Goal: Transaction & Acquisition: Book appointment/travel/reservation

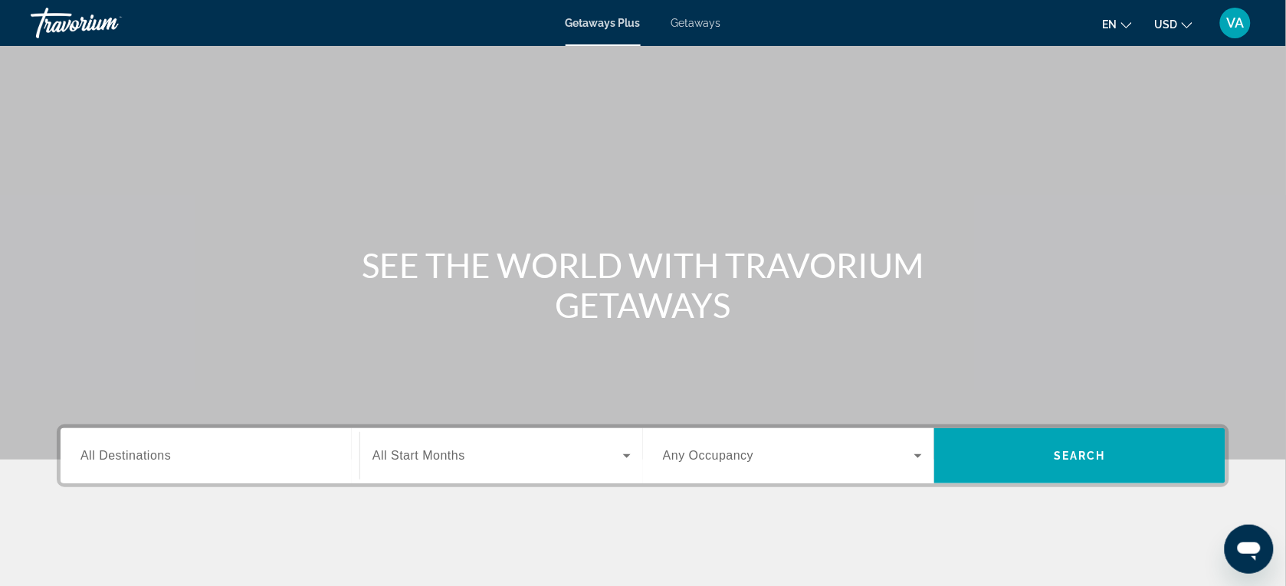
click at [208, 437] on div "Search widget" at bounding box center [209, 457] width 259 height 44
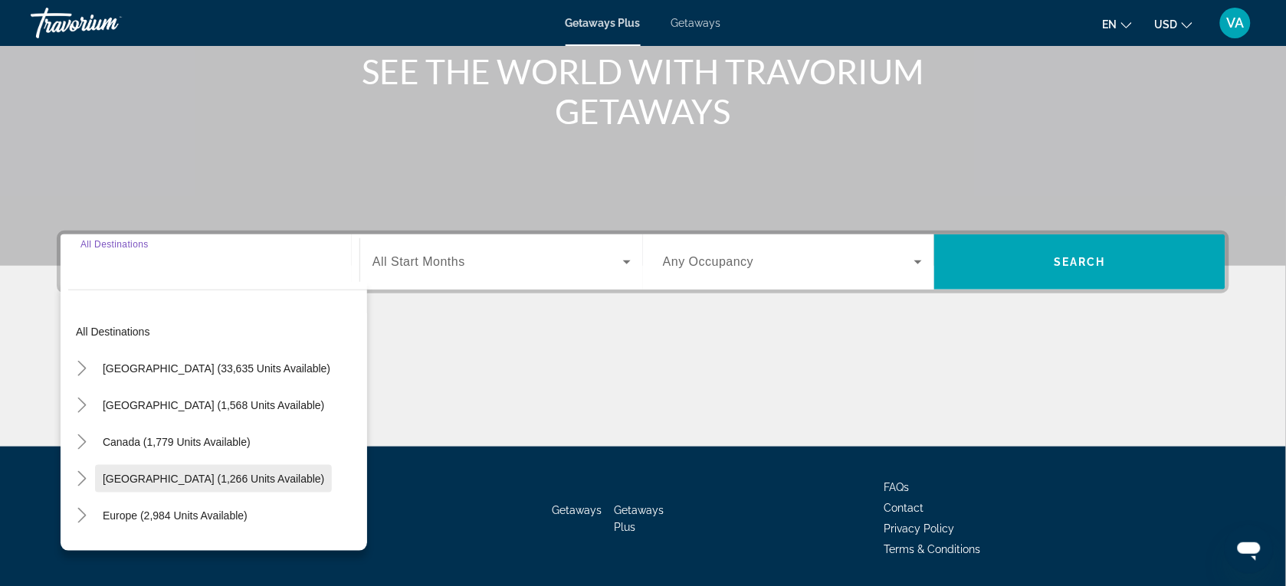
scroll to position [242, 0]
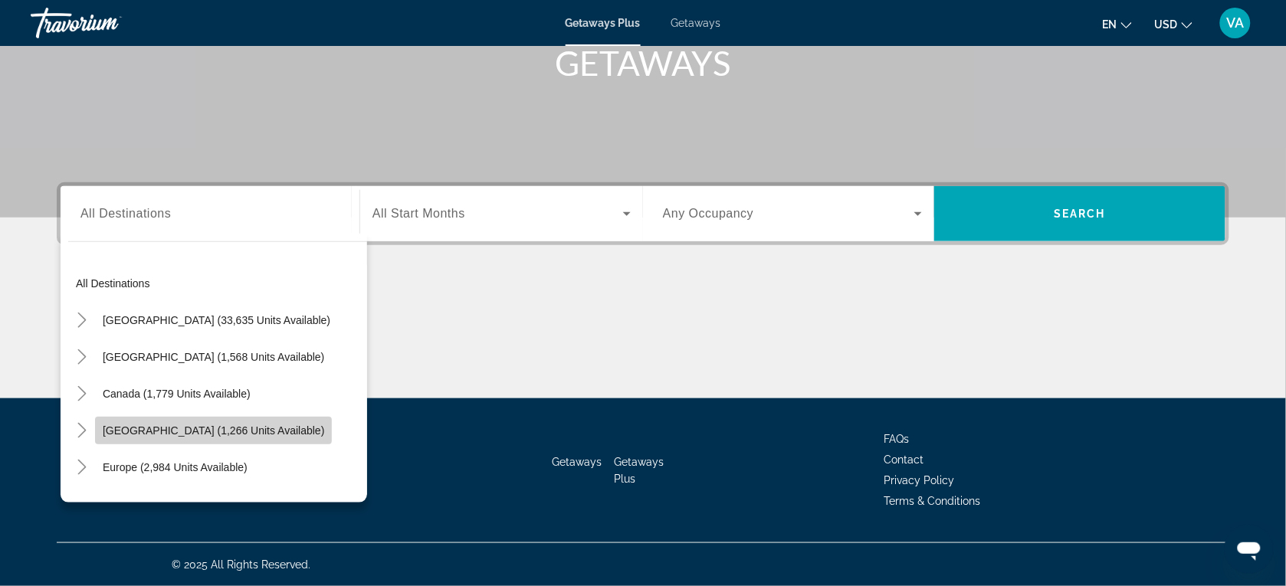
click at [171, 425] on span "[GEOGRAPHIC_DATA] (1,266 units available)" at bounding box center [213, 431] width 221 height 12
type input "**********"
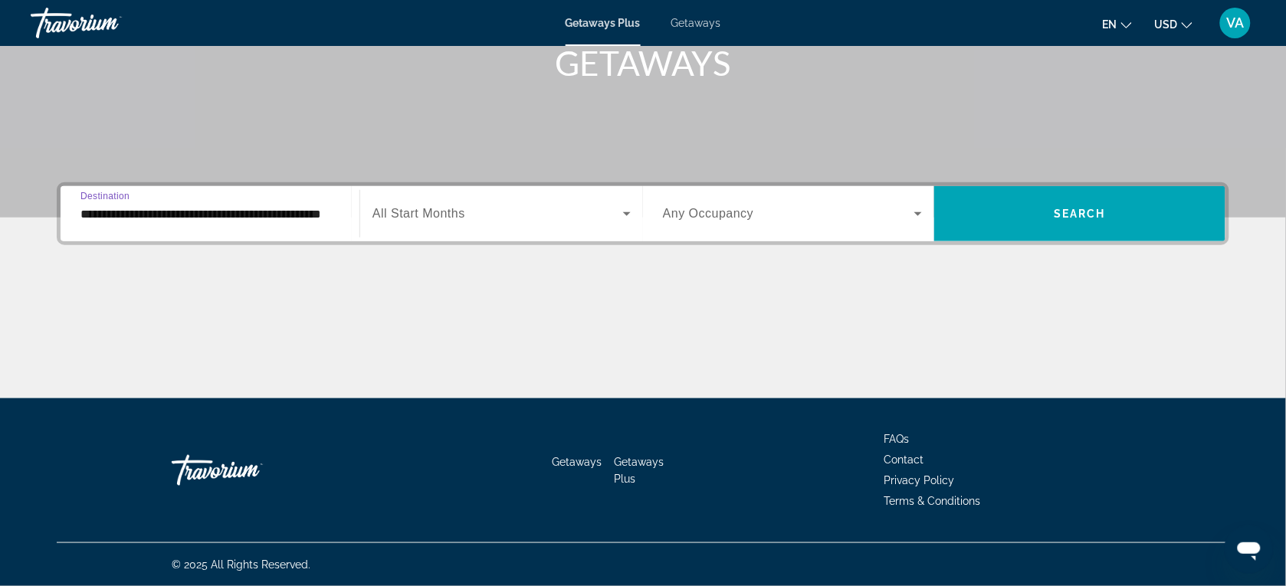
click at [468, 212] on span "Search widget" at bounding box center [497, 214] width 251 height 18
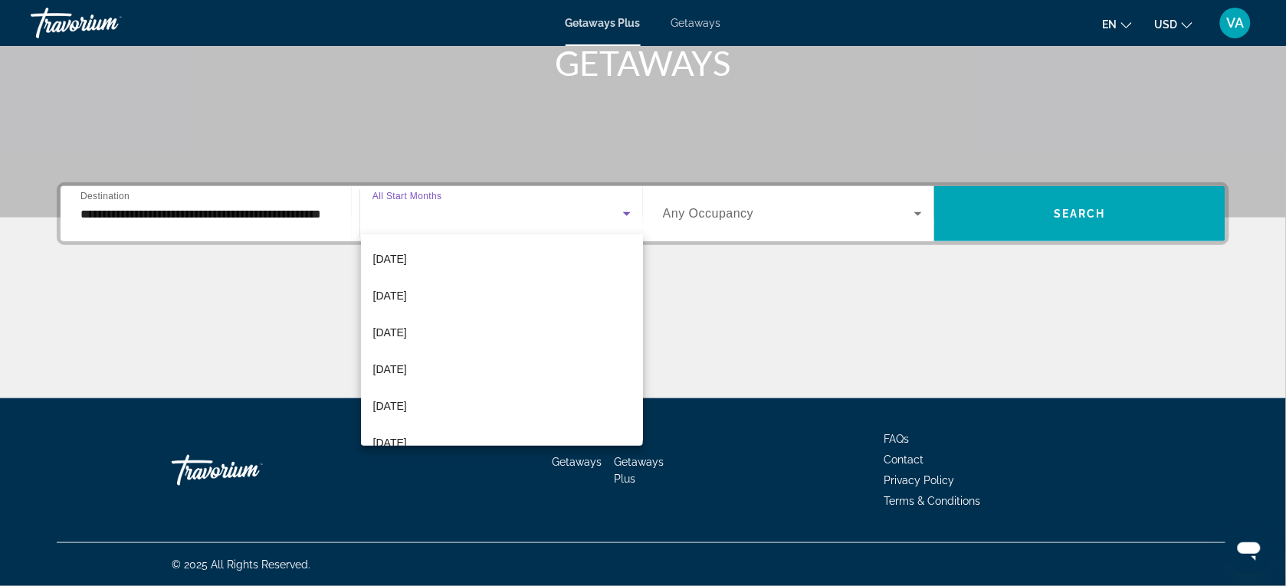
scroll to position [192, 0]
click at [498, 331] on mat-option "[DATE]" at bounding box center [502, 325] width 283 height 37
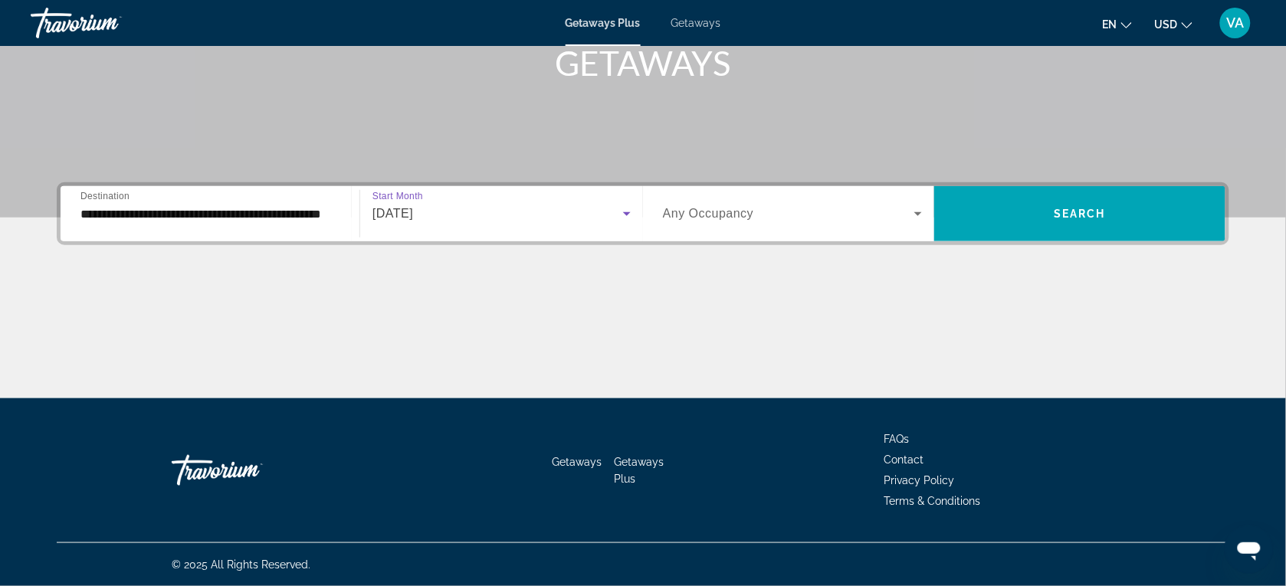
click at [703, 220] on span "Any Occupancy" at bounding box center [708, 213] width 91 height 13
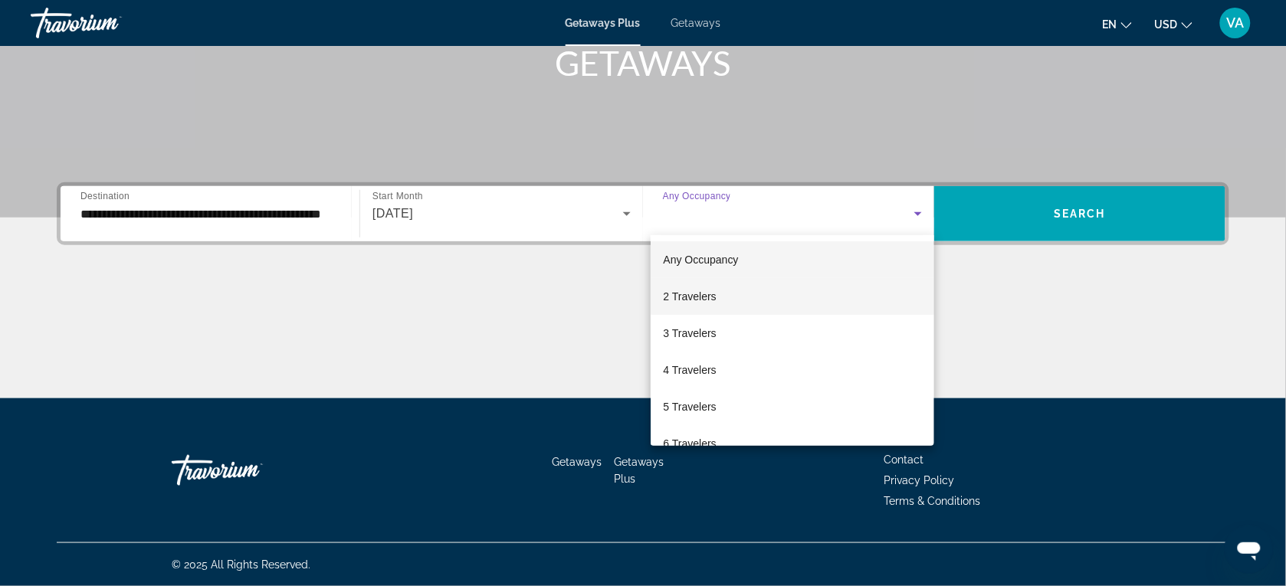
click at [703, 287] on span "2 Travelers" at bounding box center [689, 296] width 53 height 18
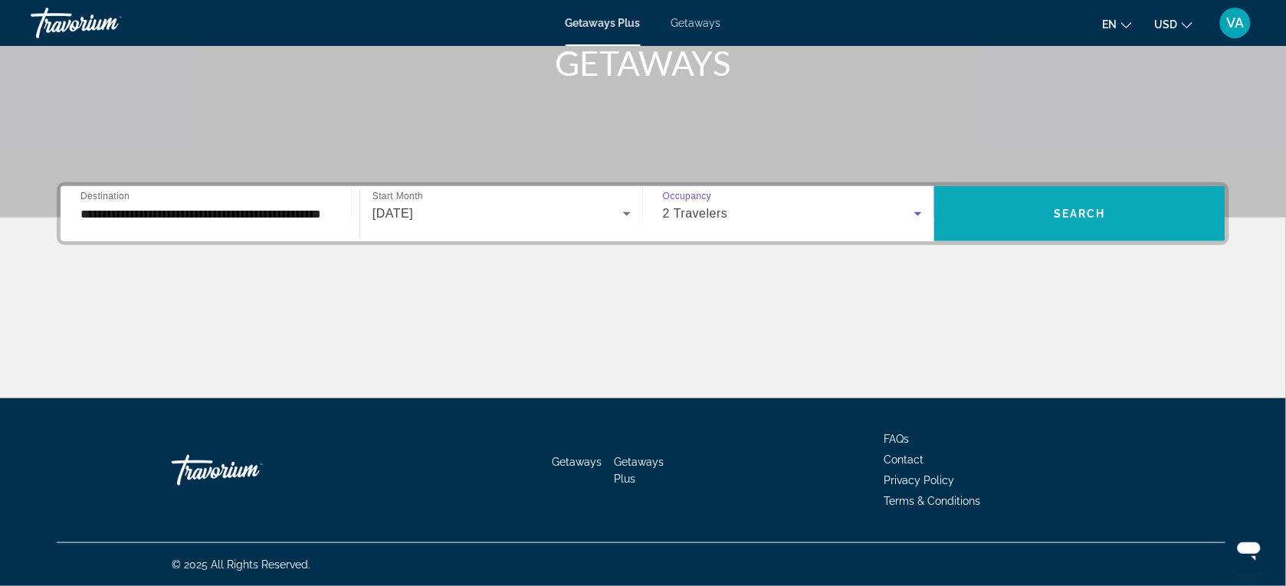
click at [1031, 207] on span "Search widget" at bounding box center [1079, 213] width 291 height 37
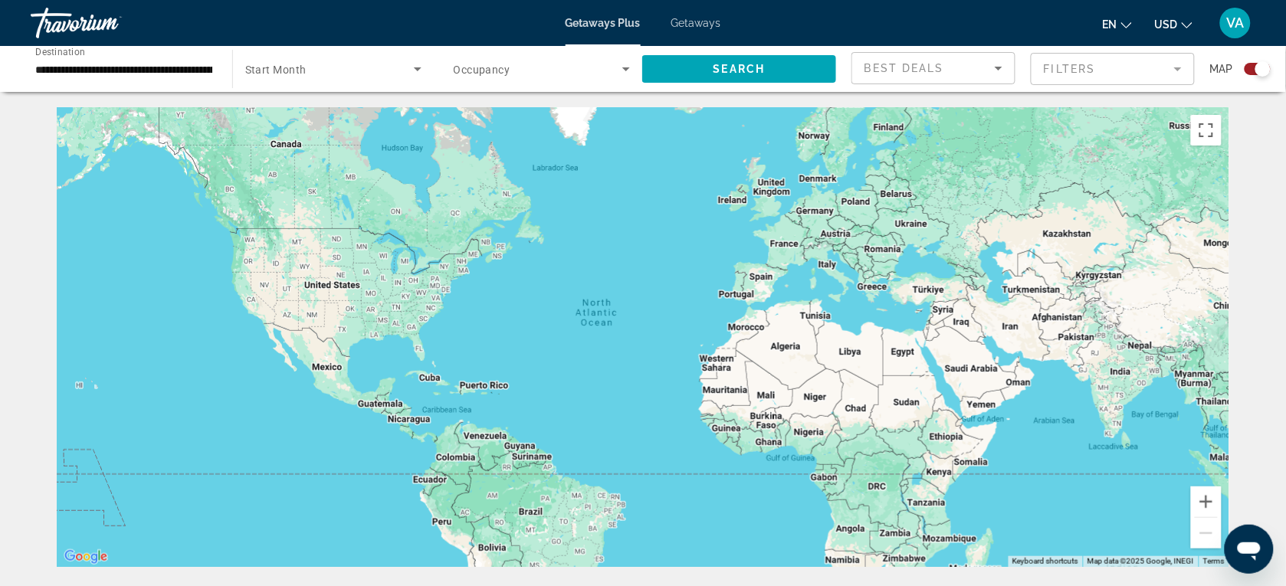
click at [166, 71] on input "**********" at bounding box center [123, 70] width 177 height 18
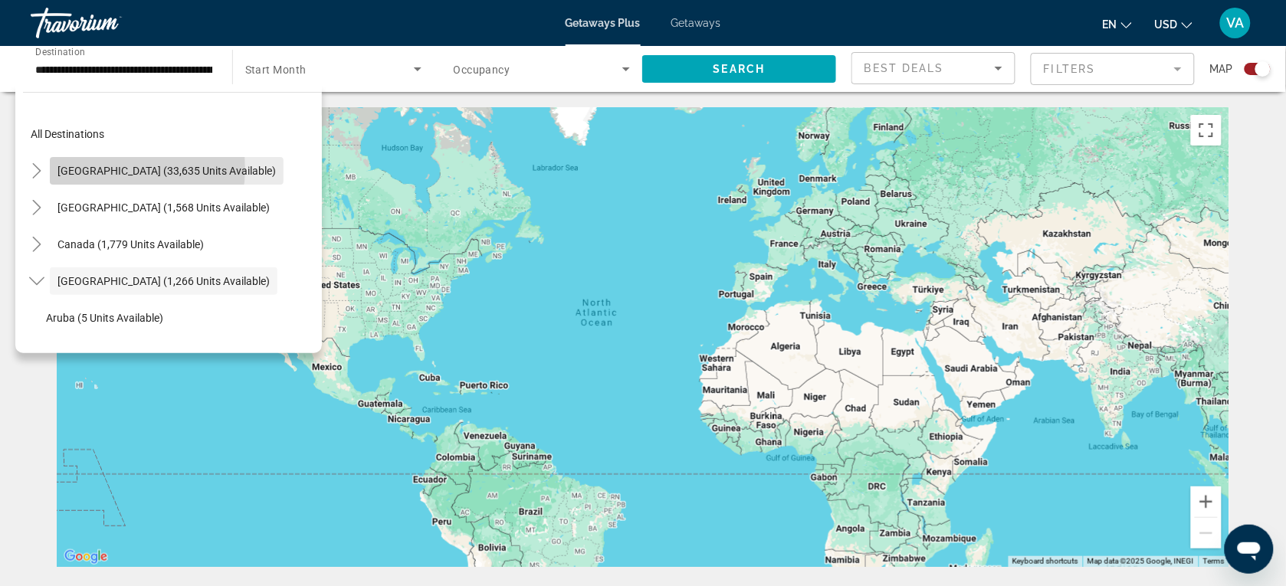
click at [111, 169] on span "[GEOGRAPHIC_DATA] (33,635 units available)" at bounding box center [166, 171] width 218 height 12
type input "**********"
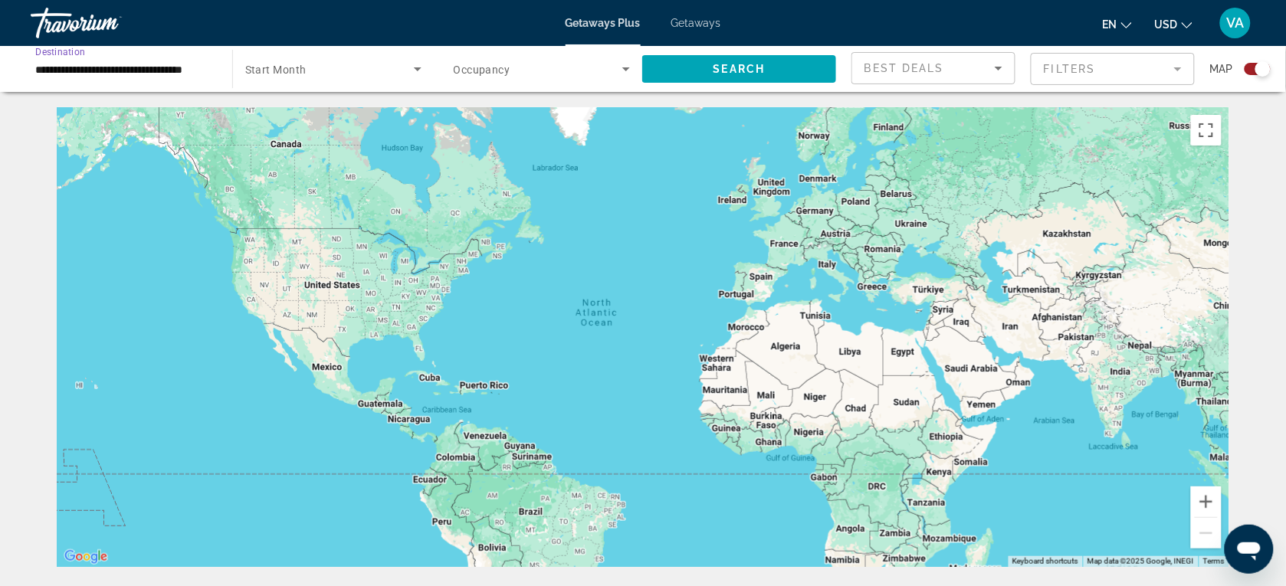
click at [167, 62] on input "**********" at bounding box center [123, 70] width 177 height 18
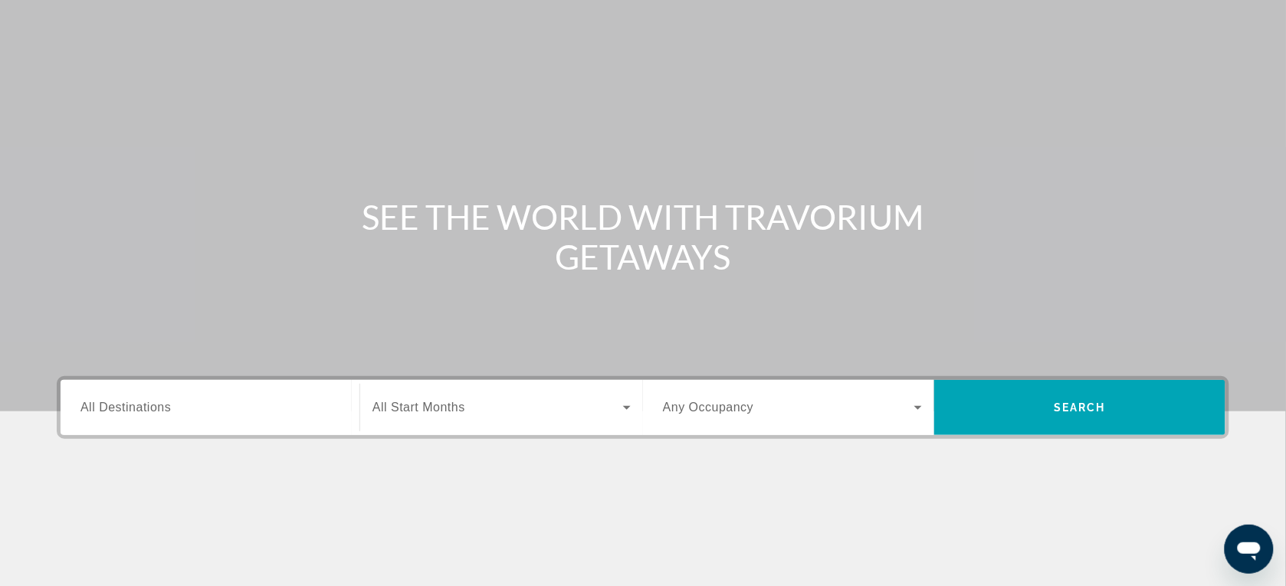
scroll to position [96, 0]
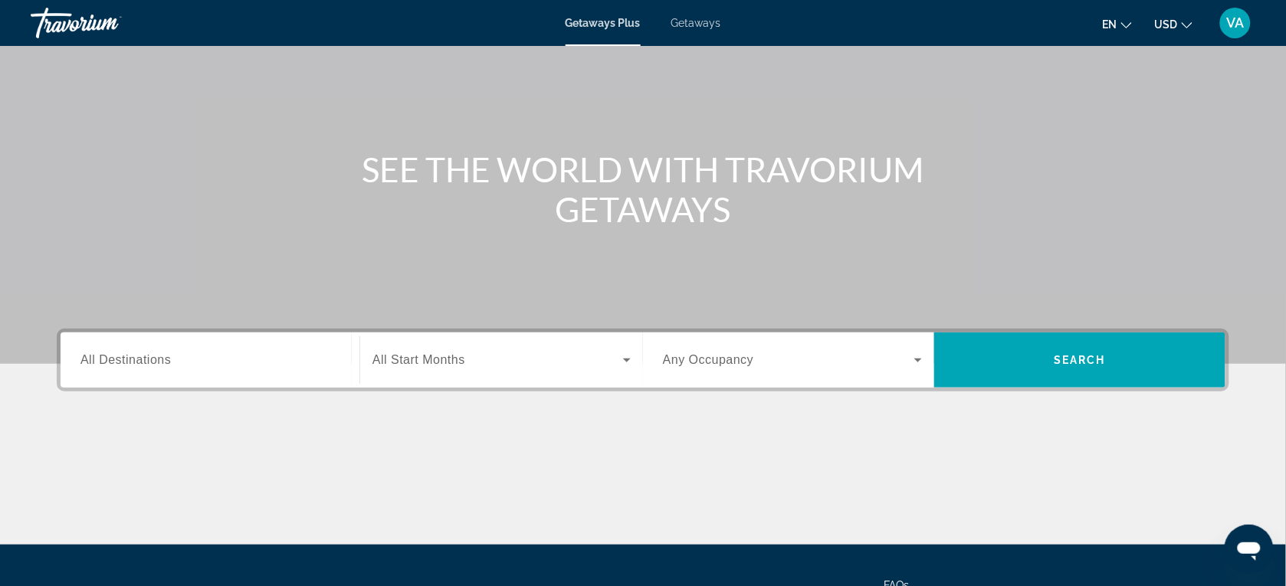
click at [327, 364] on input "Destination All Destinations" at bounding box center [209, 361] width 259 height 18
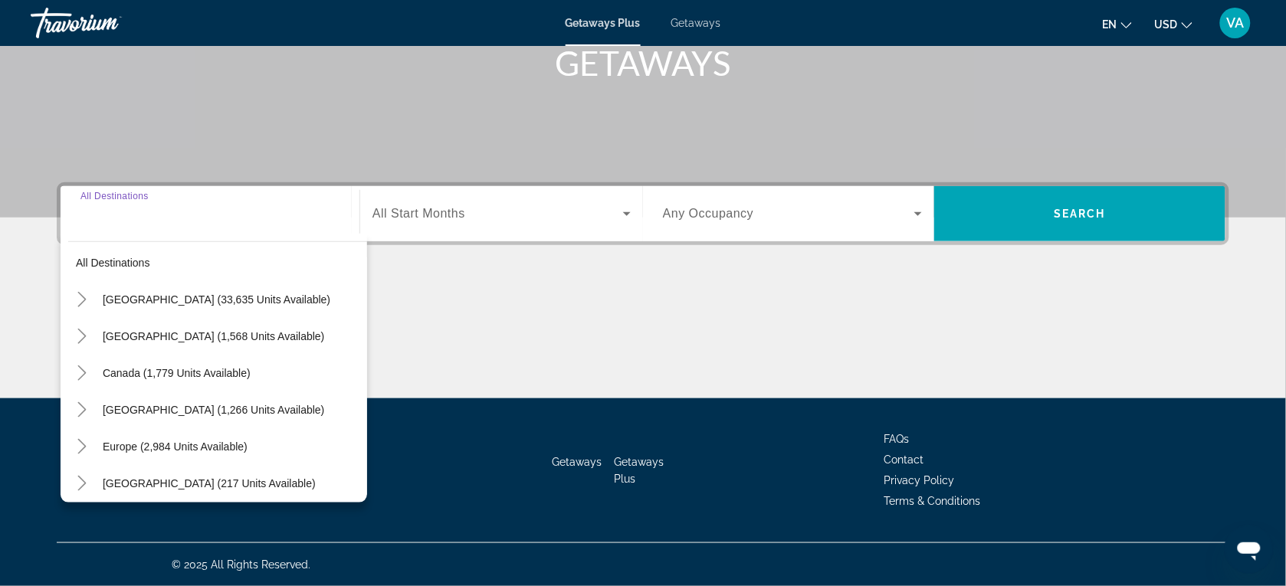
scroll to position [0, 0]
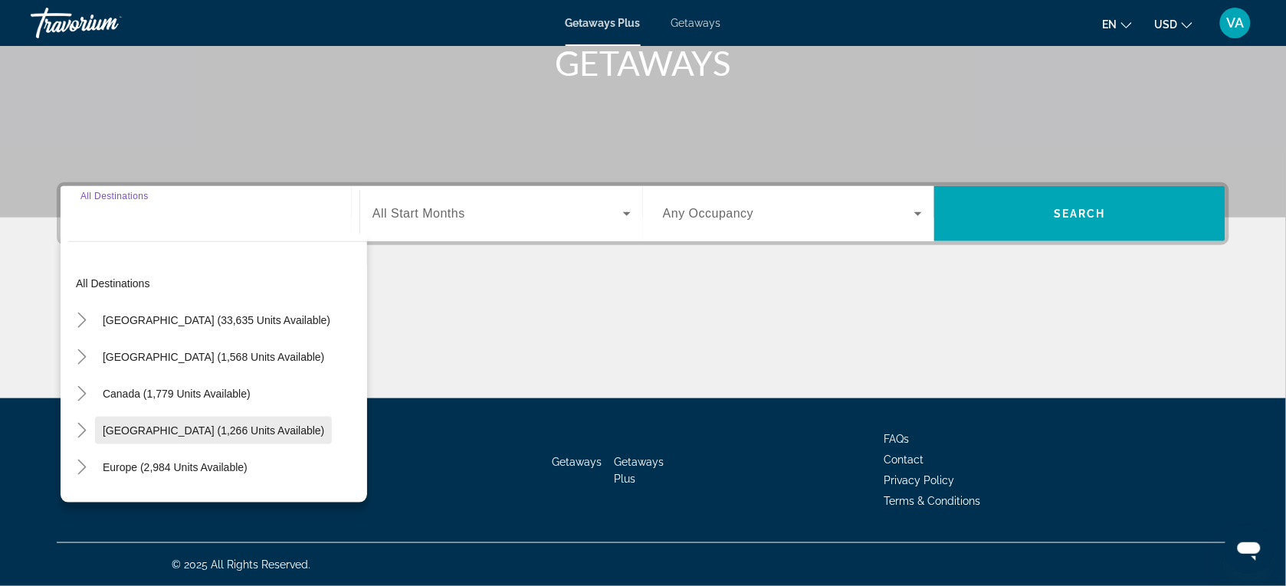
click at [179, 425] on span "[GEOGRAPHIC_DATA] (1,266 units available)" at bounding box center [213, 431] width 221 height 12
type input "**********"
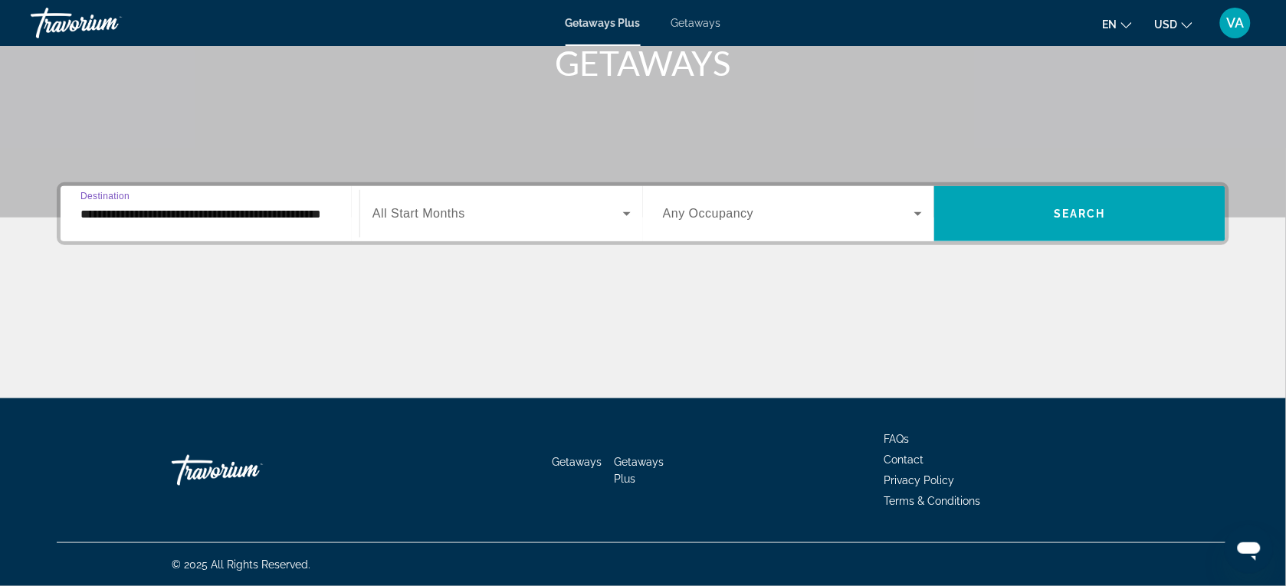
click at [400, 213] on span "All Start Months" at bounding box center [418, 213] width 93 height 13
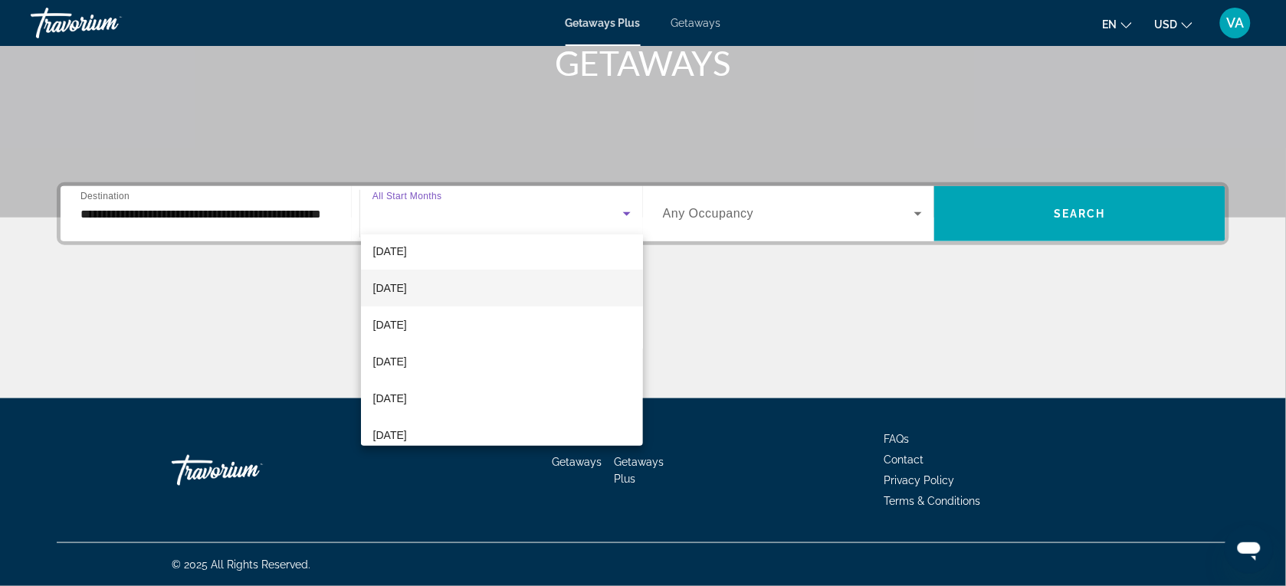
scroll to position [192, 0]
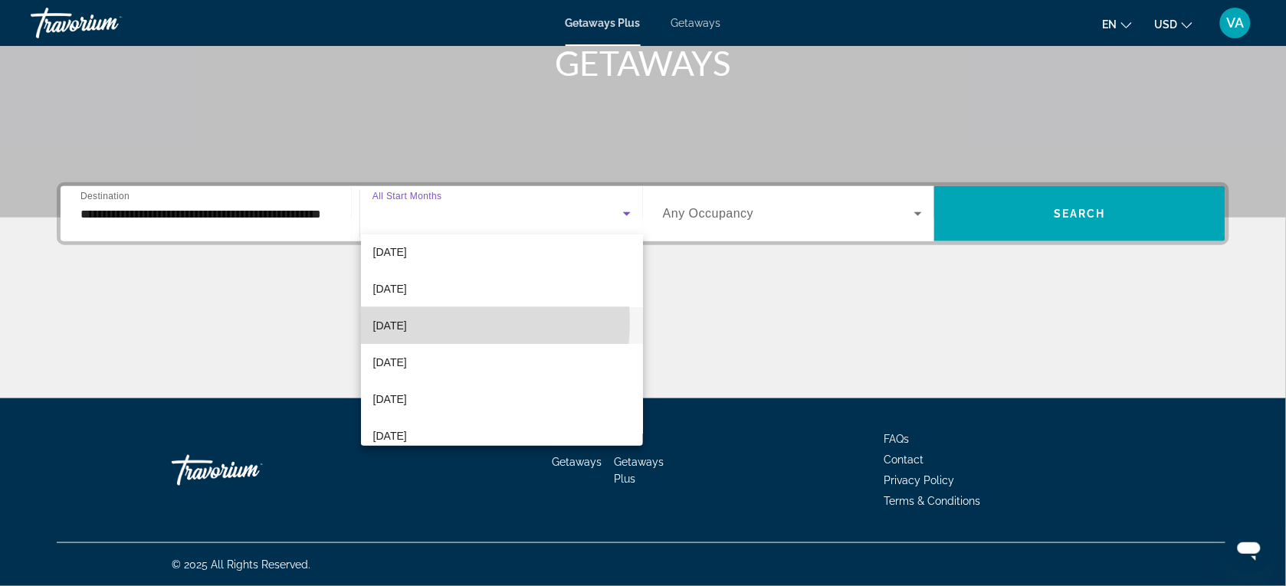
click at [404, 322] on span "[DATE]" at bounding box center [390, 326] width 34 height 18
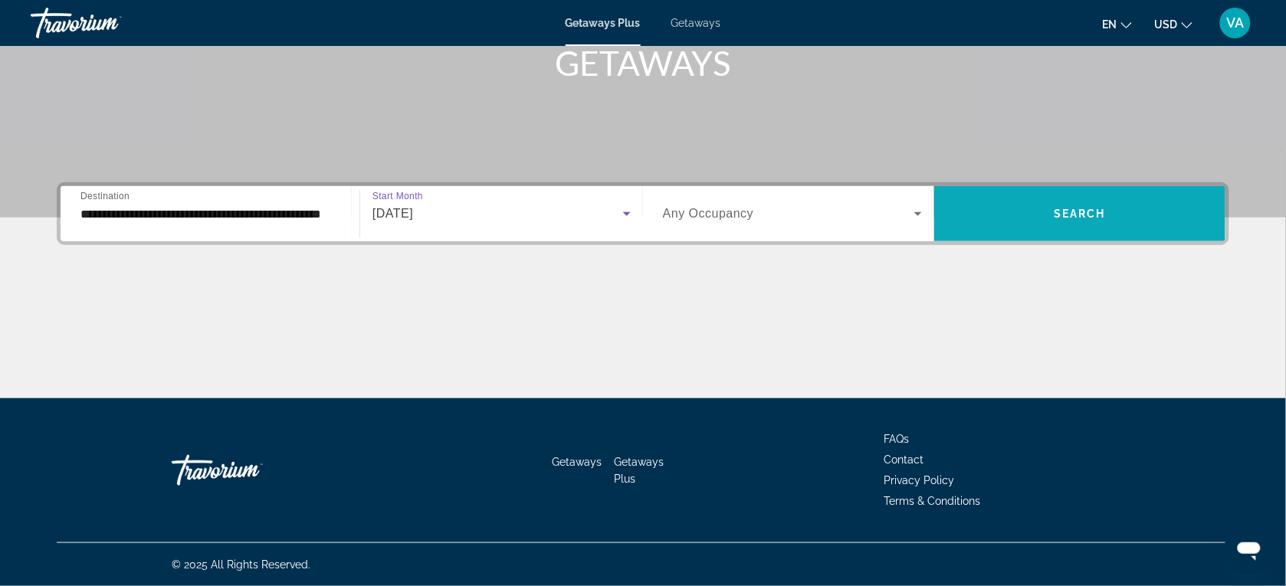
click at [1078, 217] on span "Search" at bounding box center [1080, 214] width 52 height 12
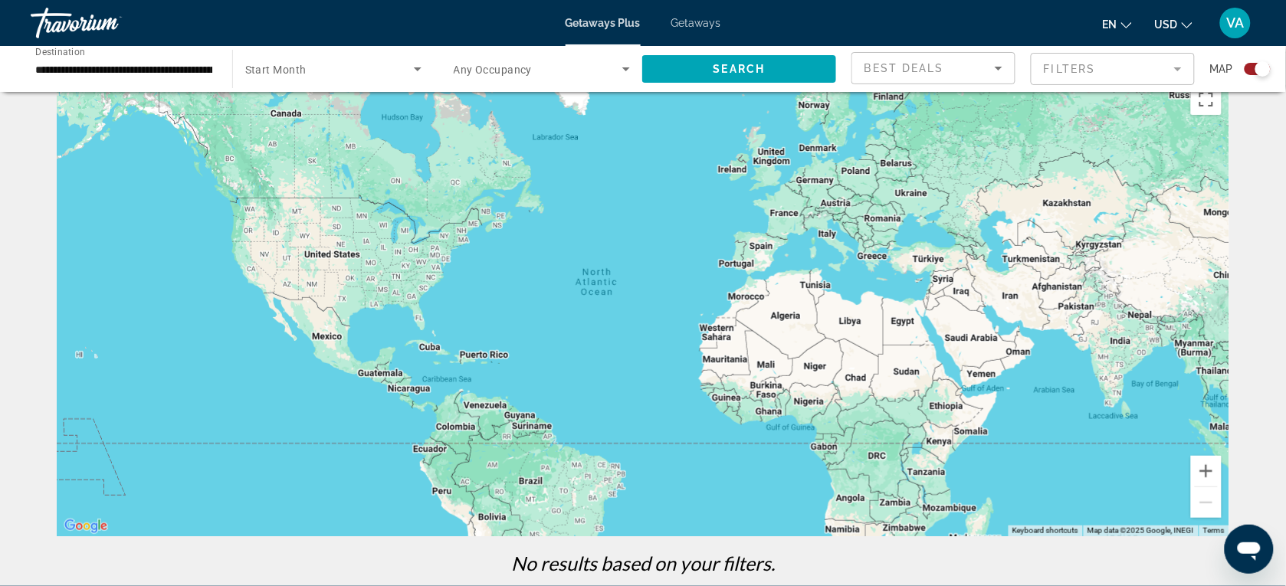
scroll to position [27, 0]
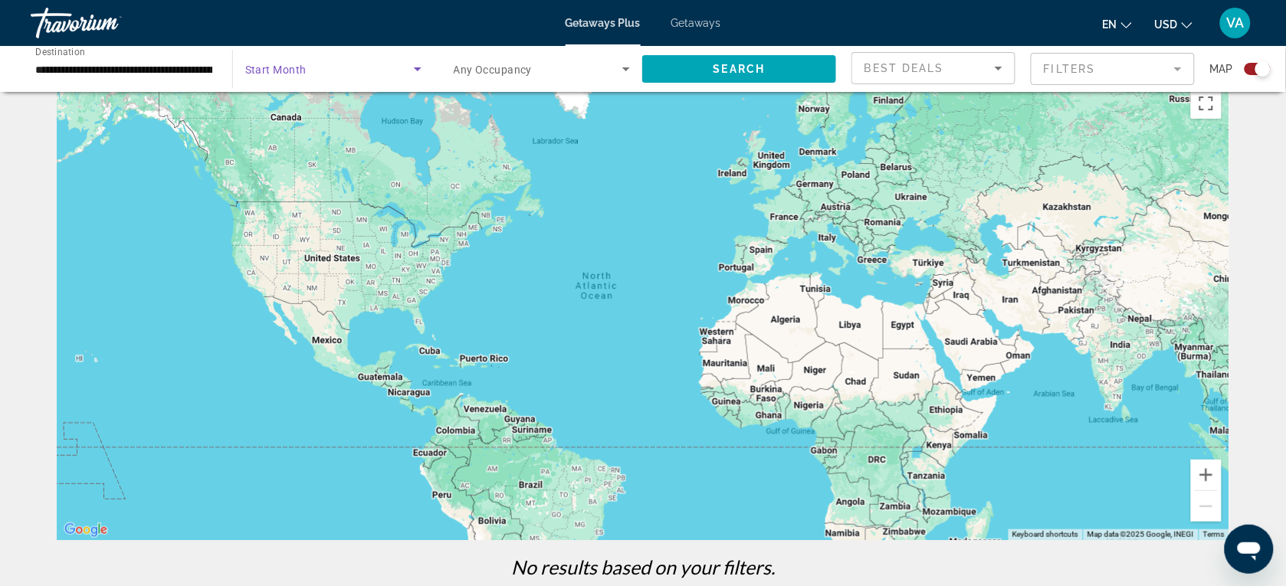
click at [364, 66] on span "Search widget" at bounding box center [329, 69] width 169 height 18
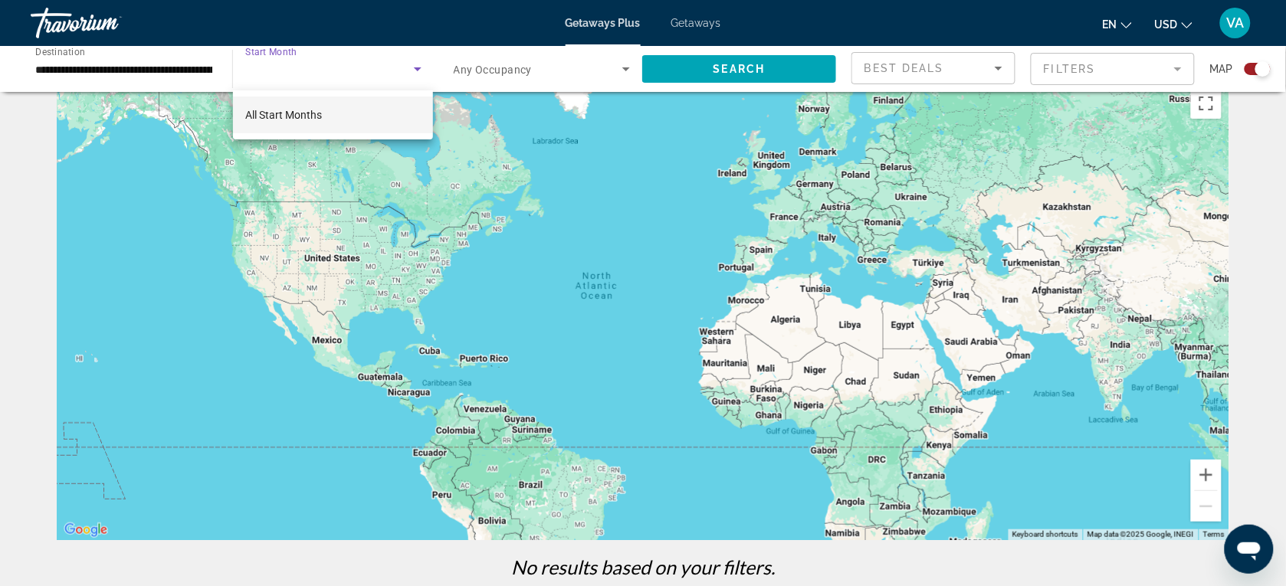
click at [335, 113] on mat-option "All Start Months" at bounding box center [333, 115] width 200 height 37
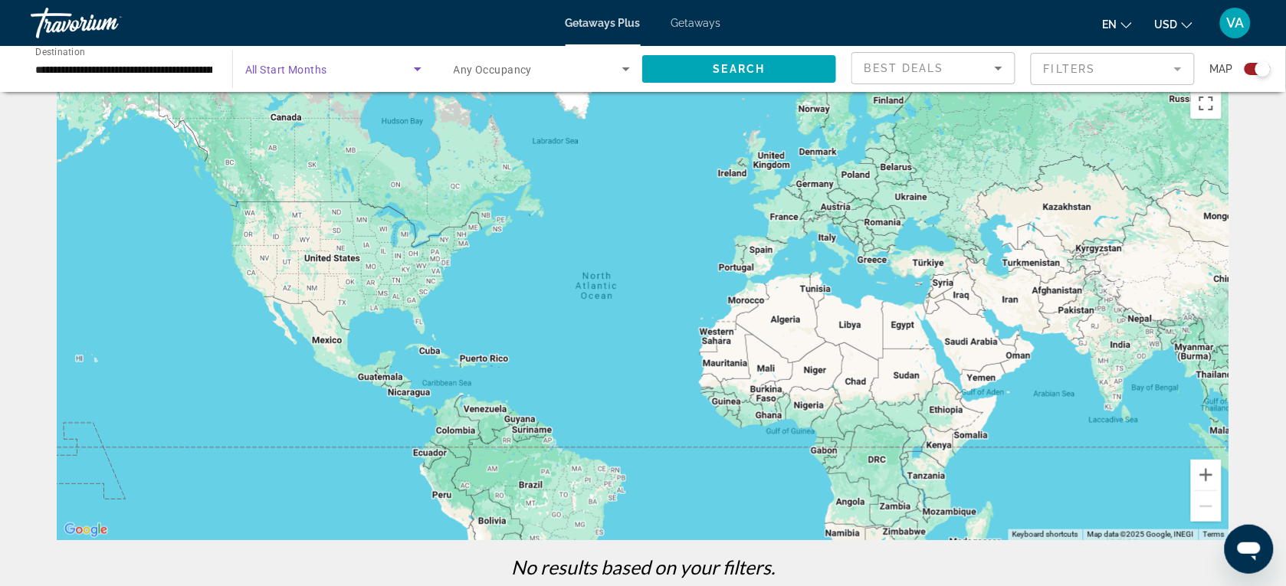
click at [409, 73] on icon "Search widget" at bounding box center [418, 69] width 18 height 18
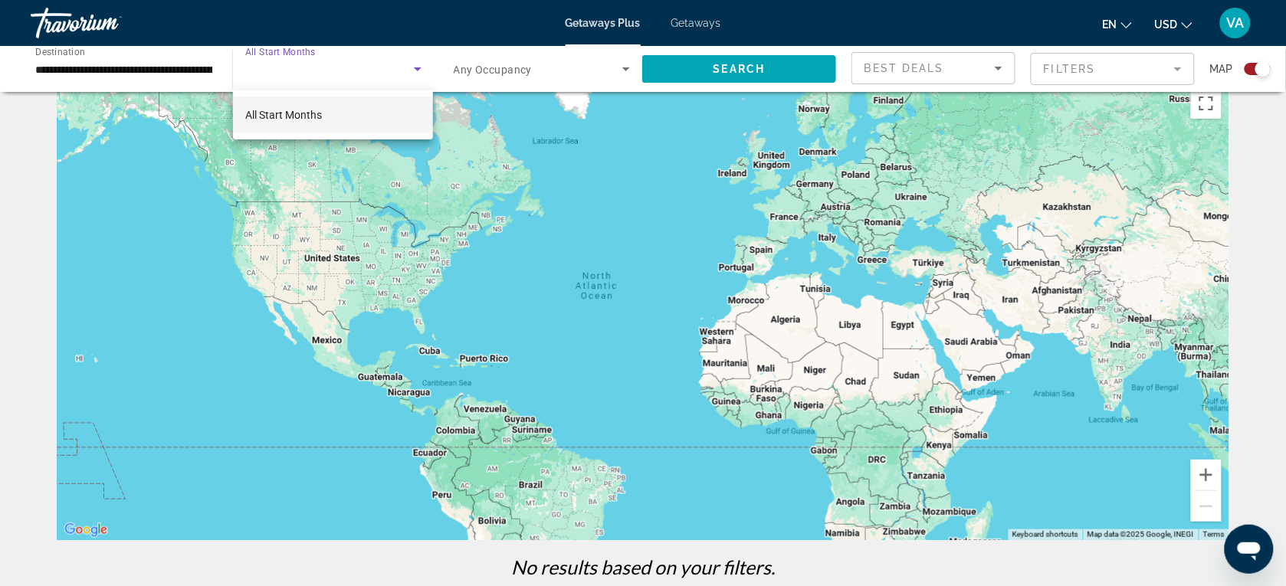
click at [332, 112] on mat-option "All Start Months" at bounding box center [333, 115] width 200 height 37
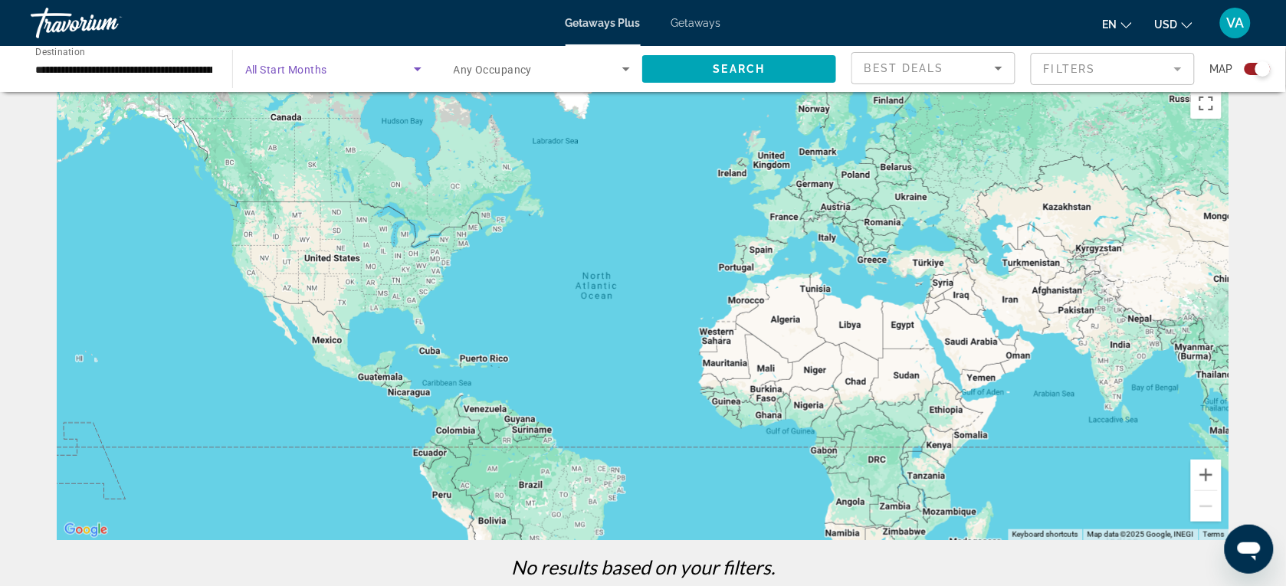
click at [194, 57] on div "**********" at bounding box center [123, 70] width 177 height 44
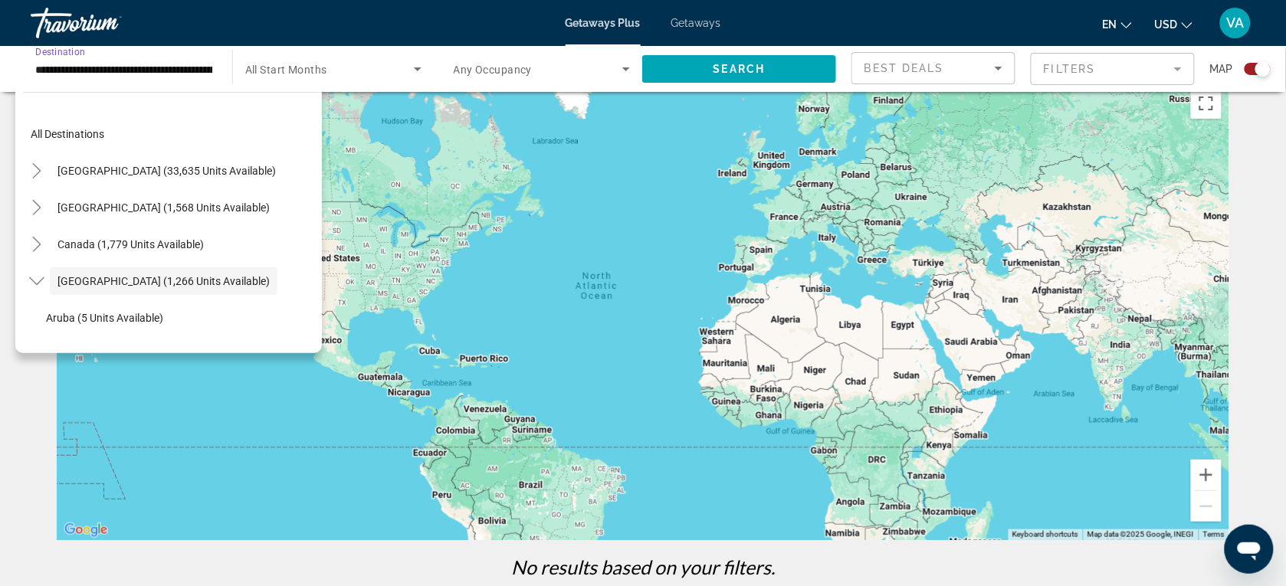
scroll to position [54, 0]
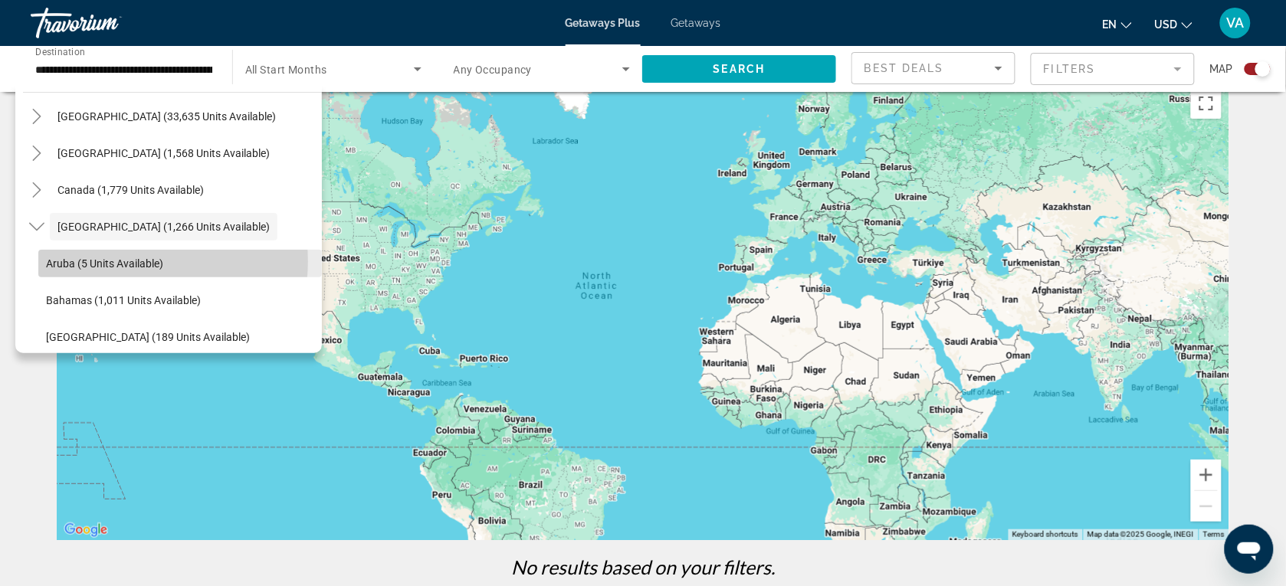
click at [127, 261] on span "Aruba (5 units available)" at bounding box center [104, 264] width 117 height 12
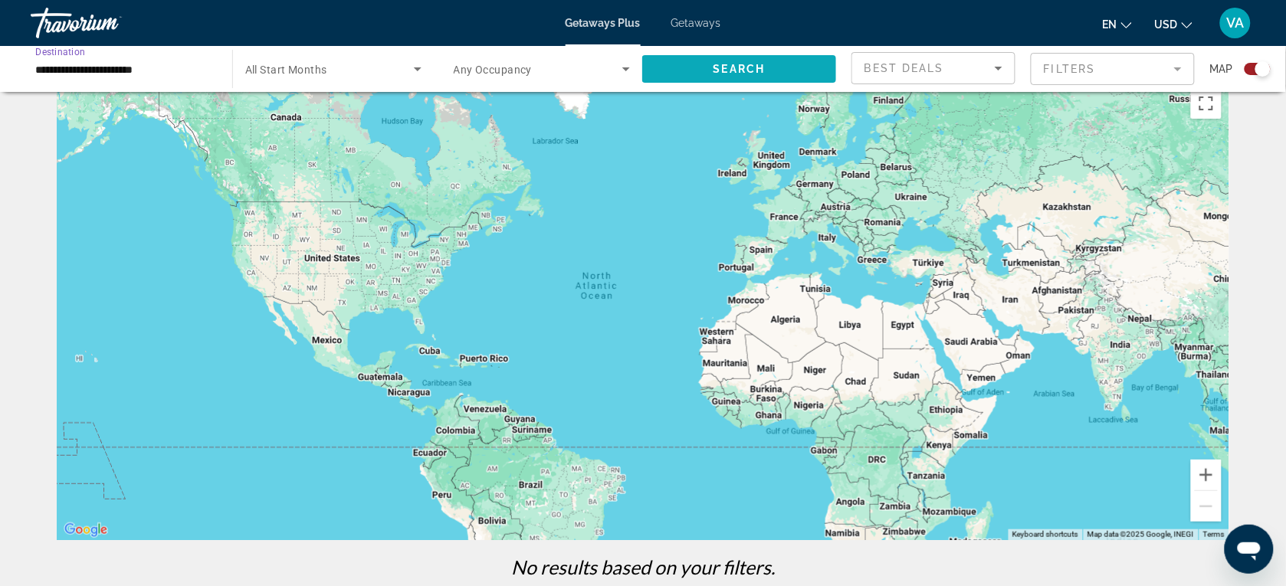
click at [742, 71] on span "Search" at bounding box center [740, 69] width 52 height 12
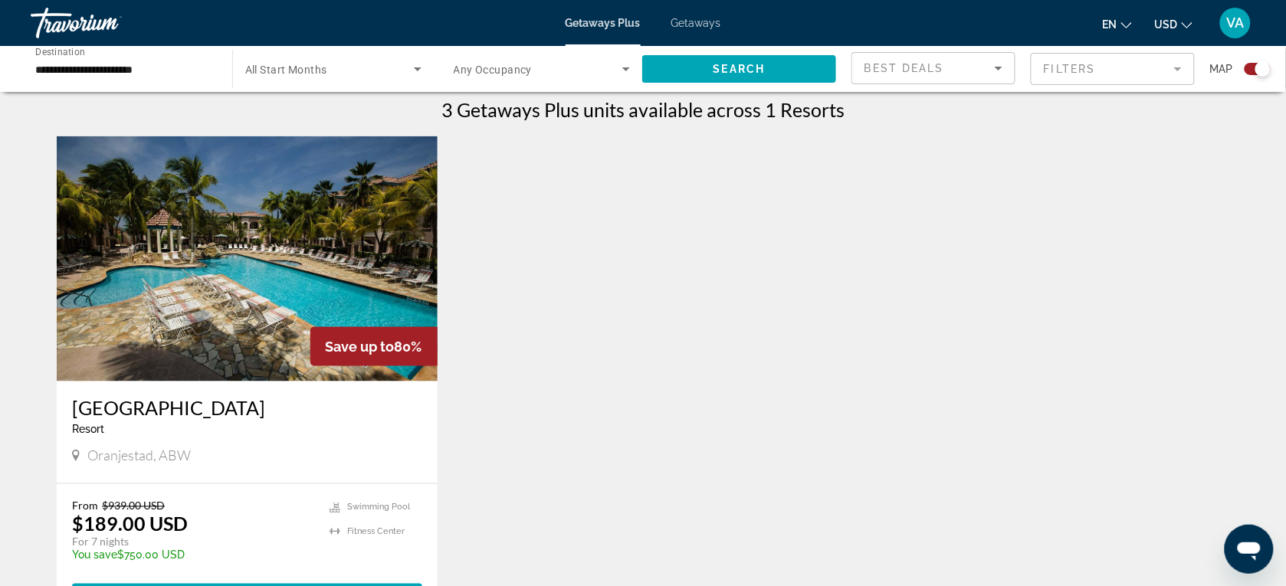
scroll to position [575, 0]
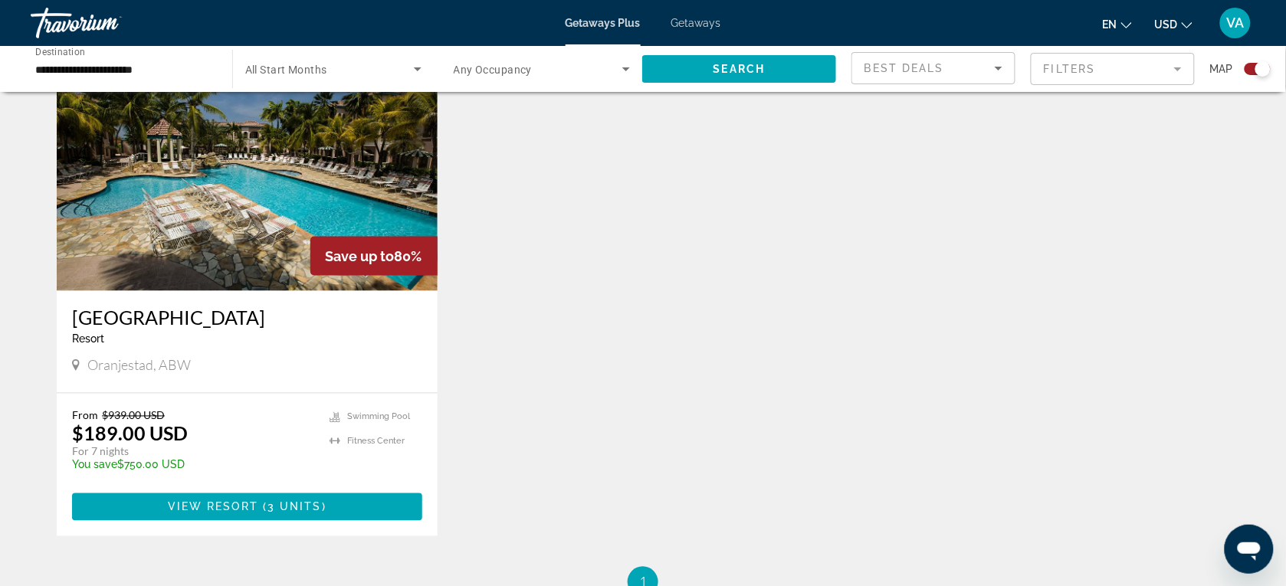
click at [126, 74] on input "**********" at bounding box center [123, 70] width 177 height 18
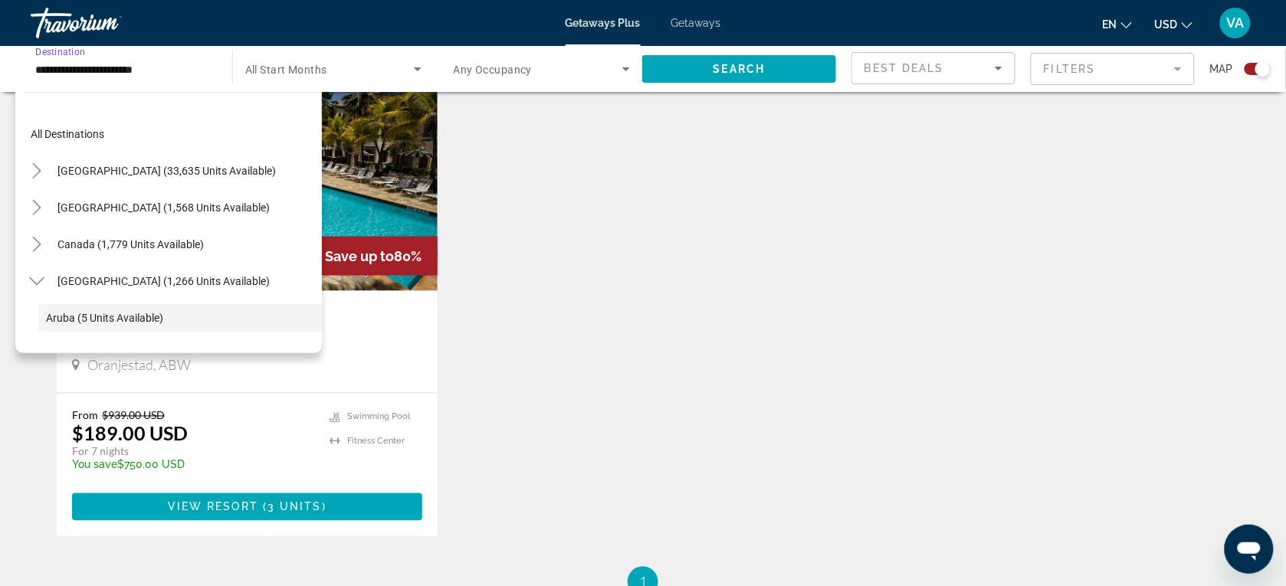
scroll to position [90, 0]
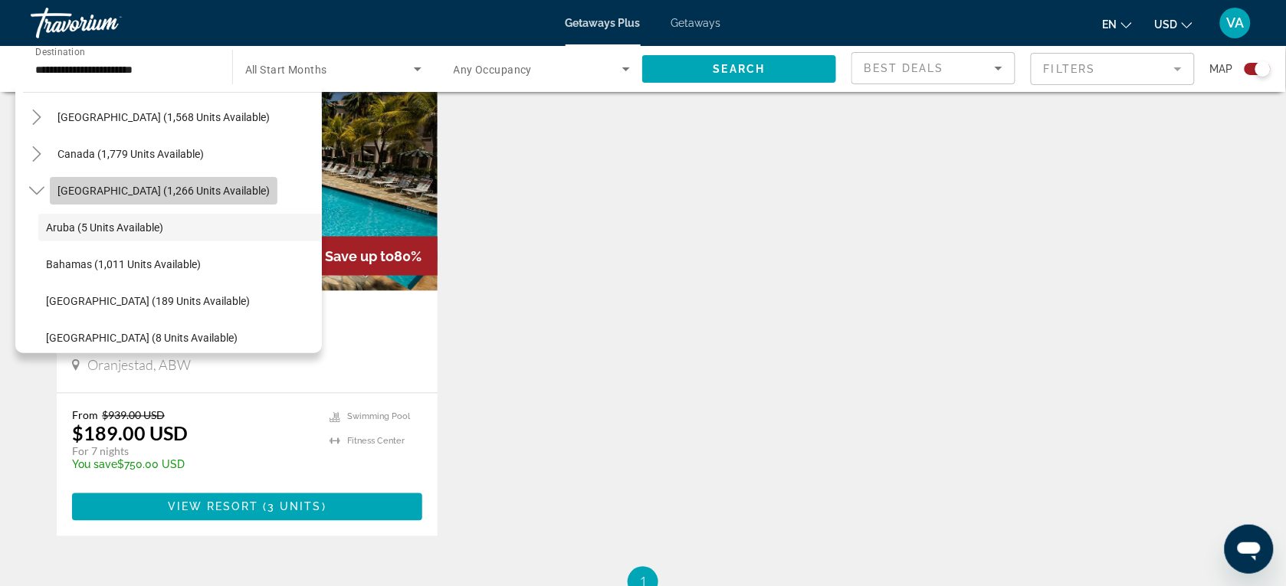
click at [181, 185] on span "[GEOGRAPHIC_DATA] (1,266 units available)" at bounding box center [163, 191] width 212 height 12
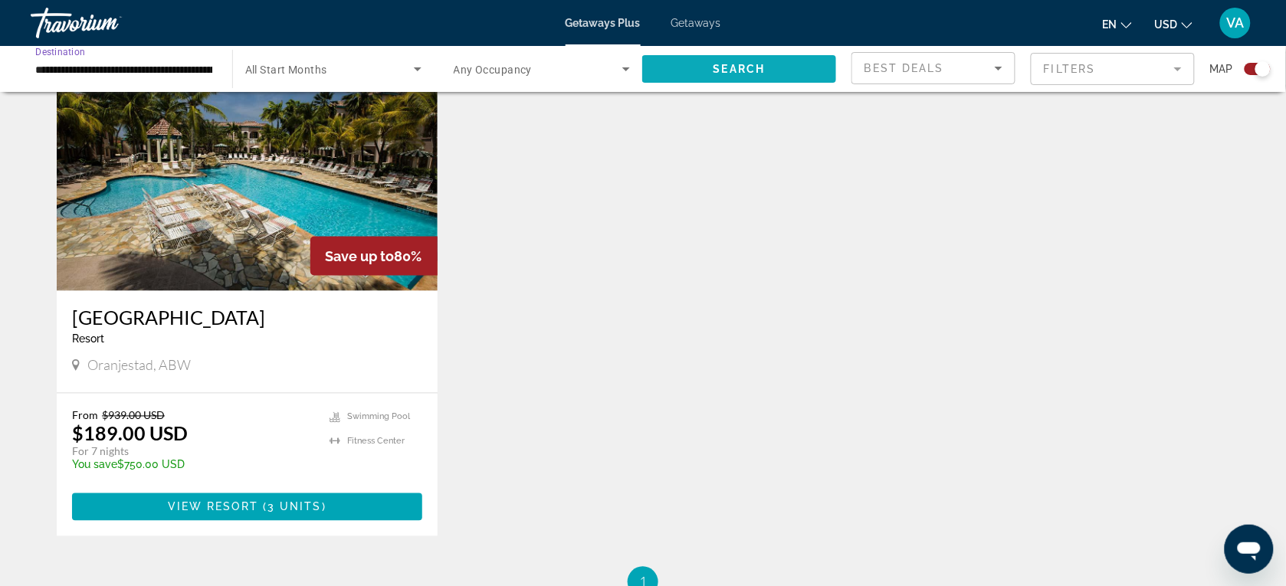
click at [714, 67] on span "Search" at bounding box center [740, 69] width 52 height 12
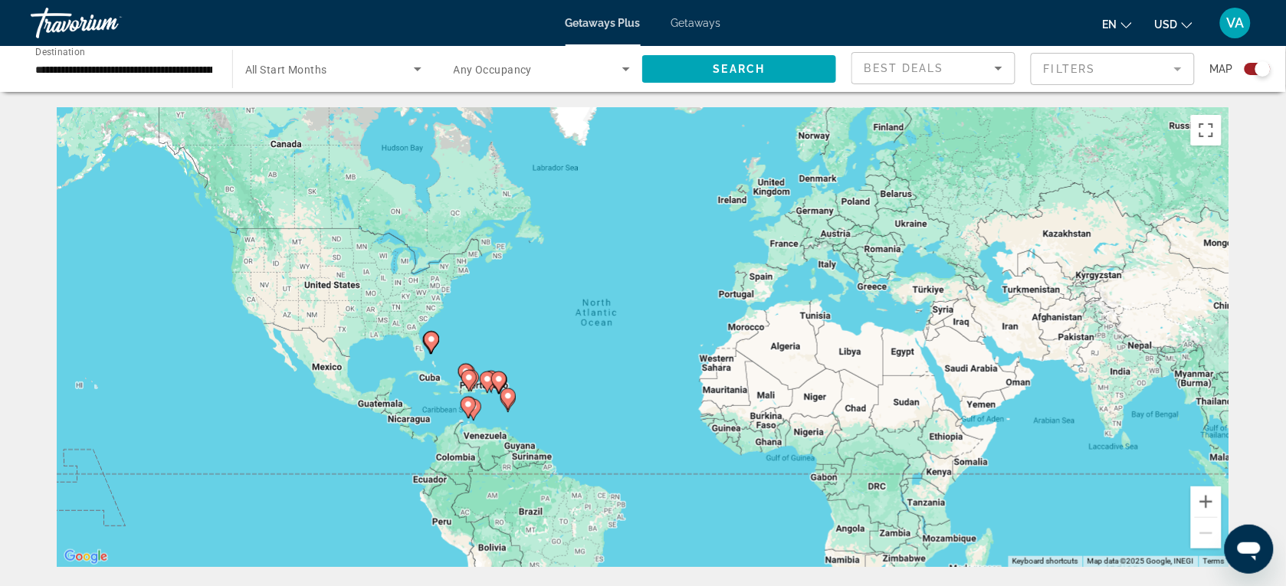
click at [434, 343] on image "Main content" at bounding box center [431, 339] width 9 height 9
type input "**********"
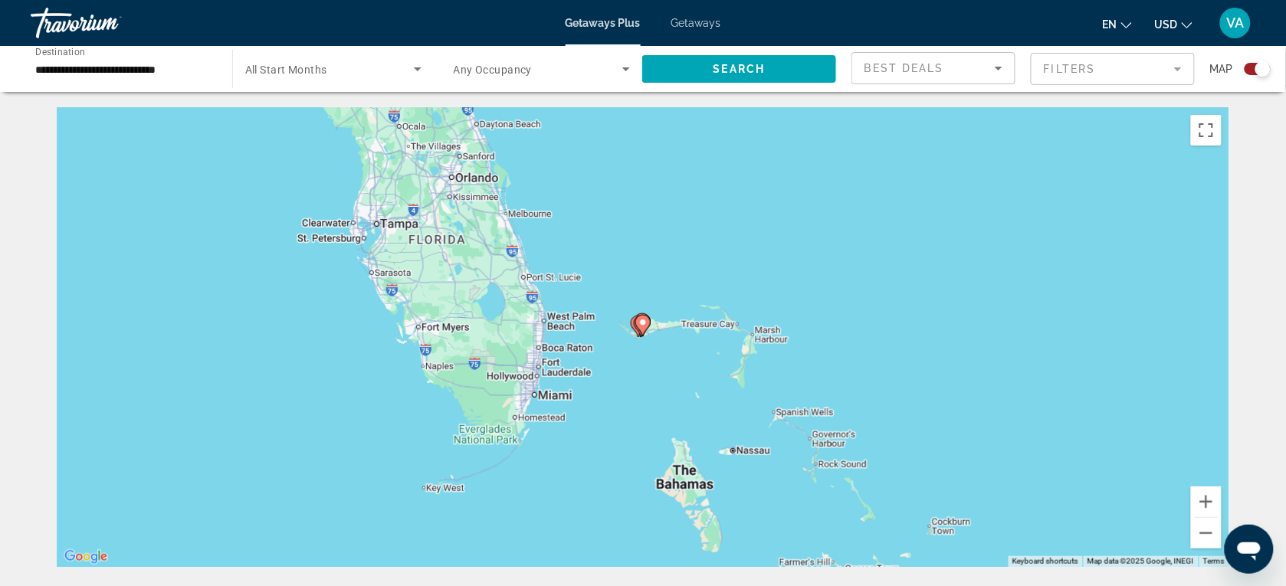
click at [648, 330] on icon "Main content" at bounding box center [642, 325] width 15 height 21
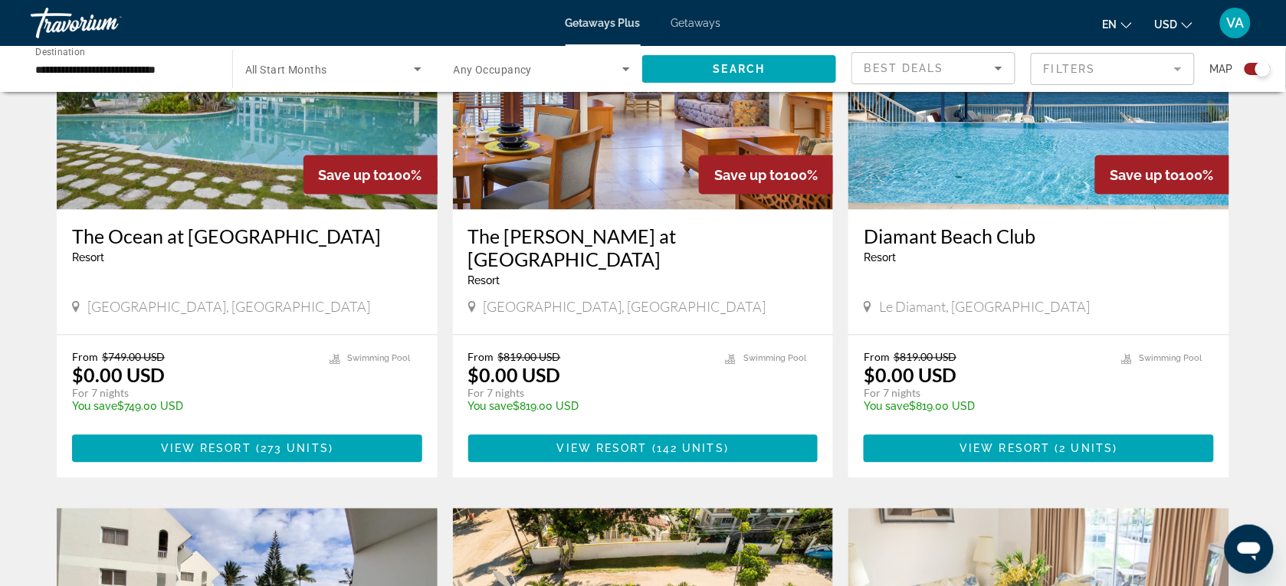
scroll to position [575, 0]
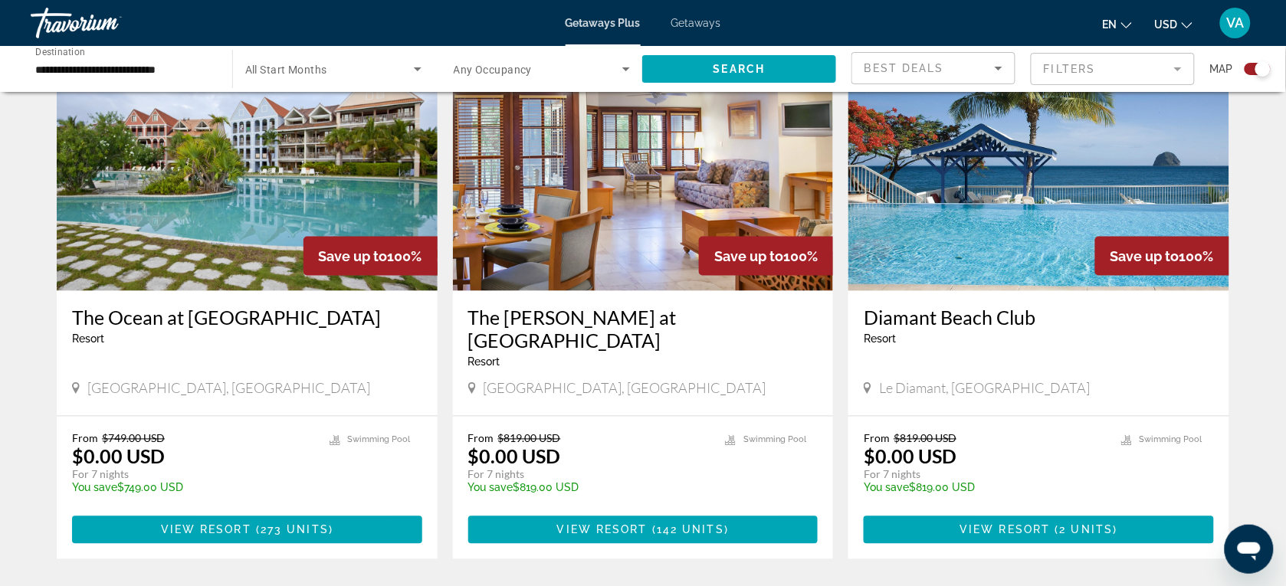
click at [1028, 204] on img "Main content" at bounding box center [1038, 168] width 381 height 245
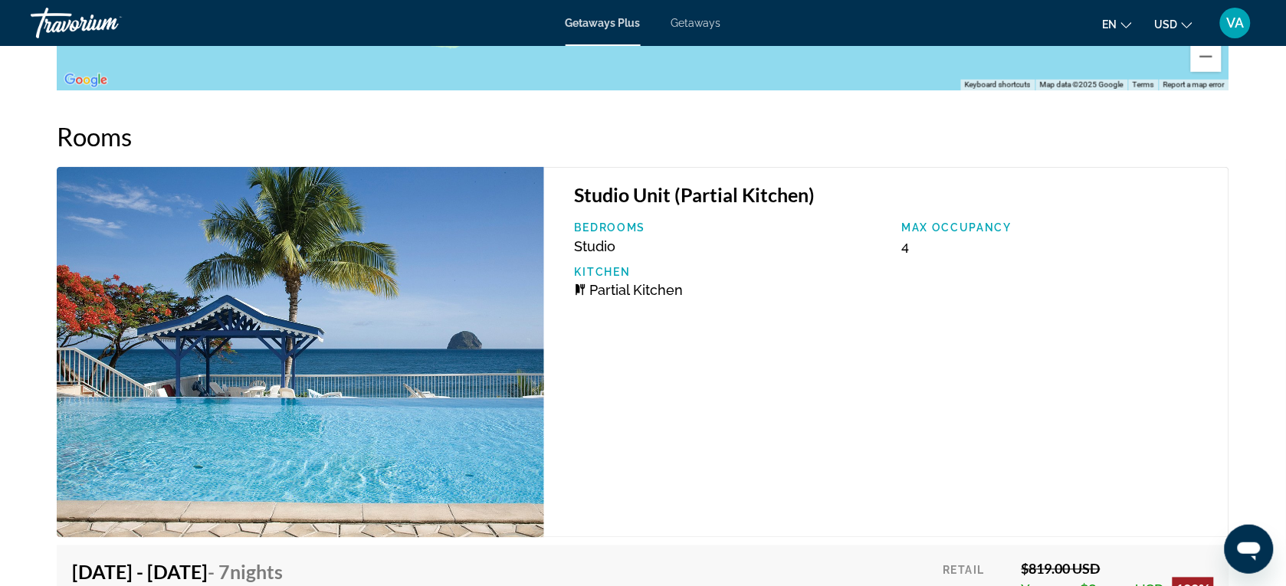
scroll to position [1795, 0]
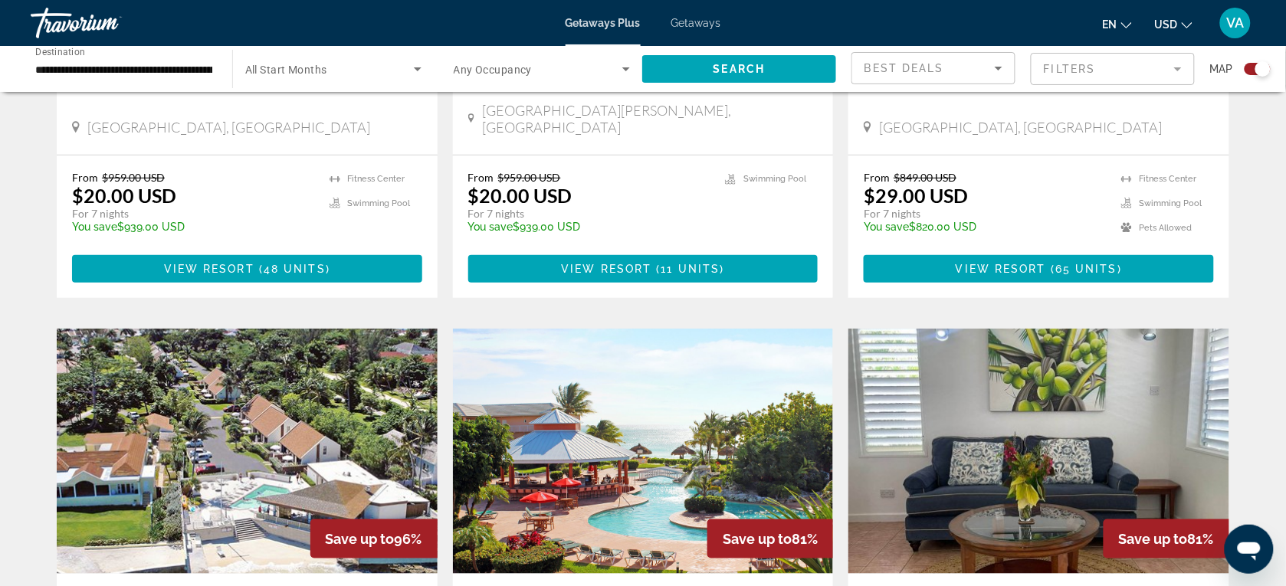
scroll to position [2108, 0]
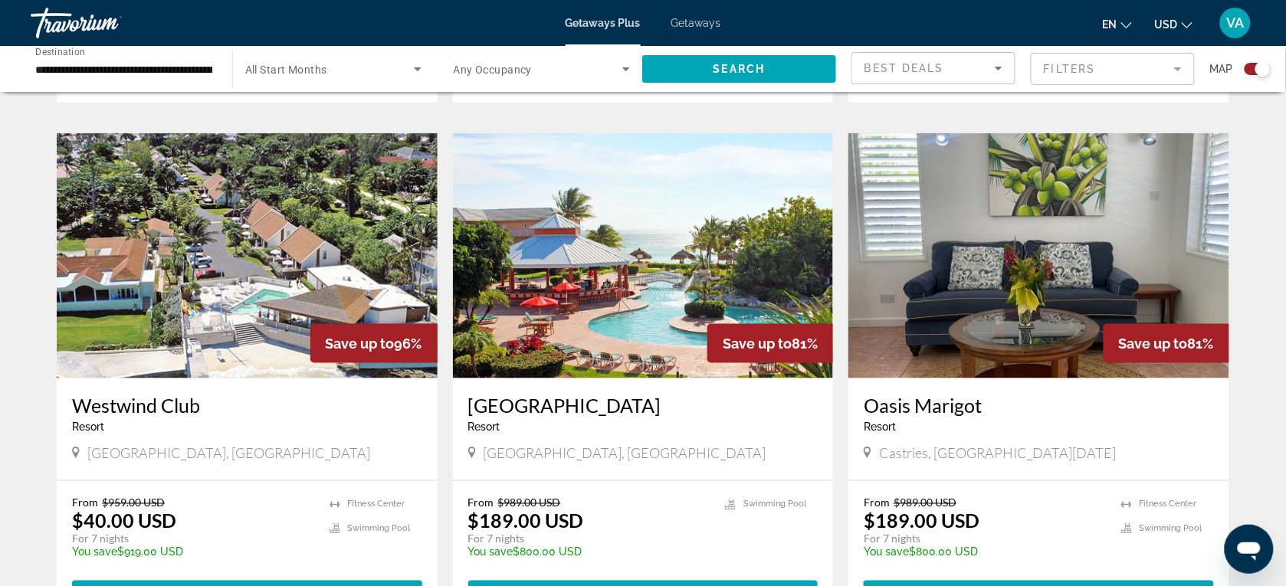
click at [650, 247] on img "Main content" at bounding box center [643, 255] width 381 height 245
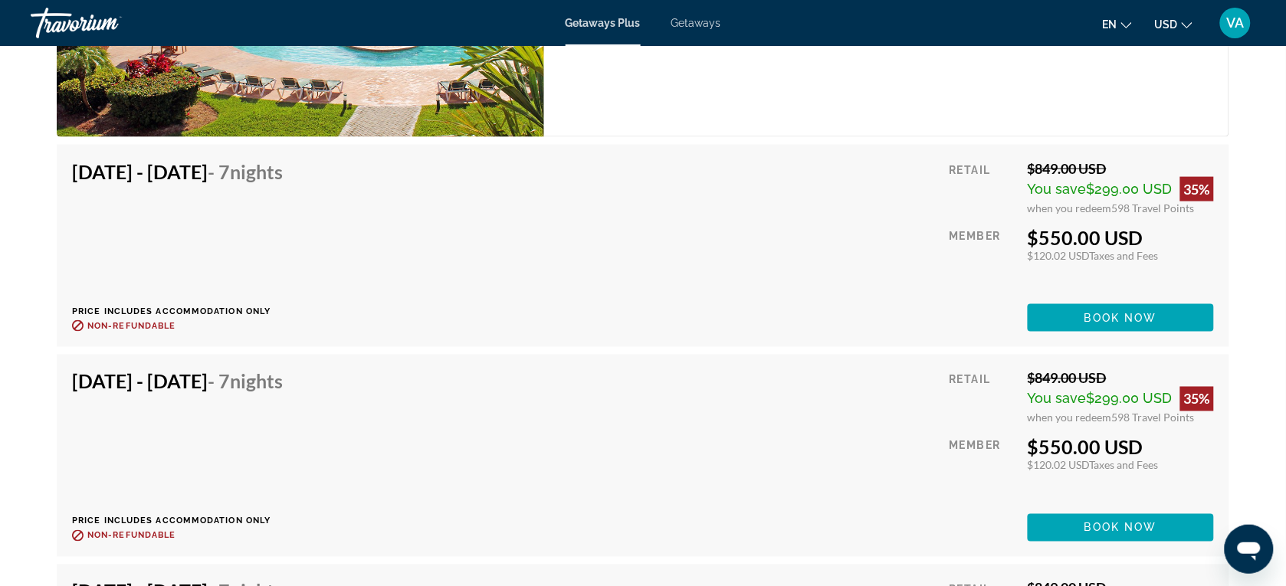
scroll to position [10674, 0]
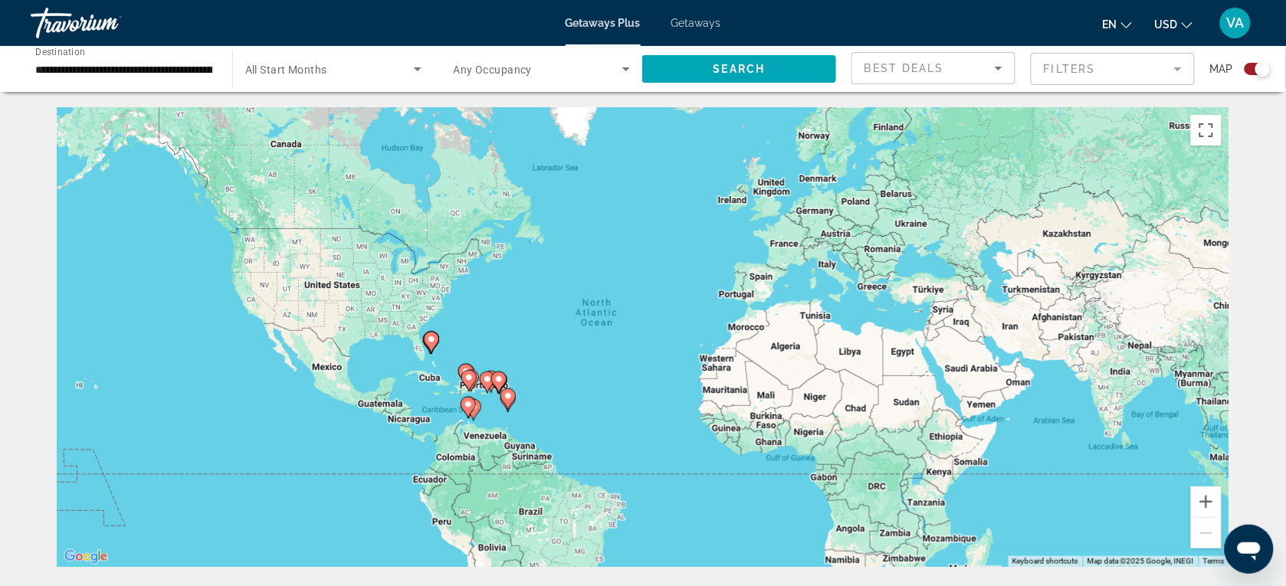
click at [510, 397] on image "Main content" at bounding box center [508, 396] width 9 height 9
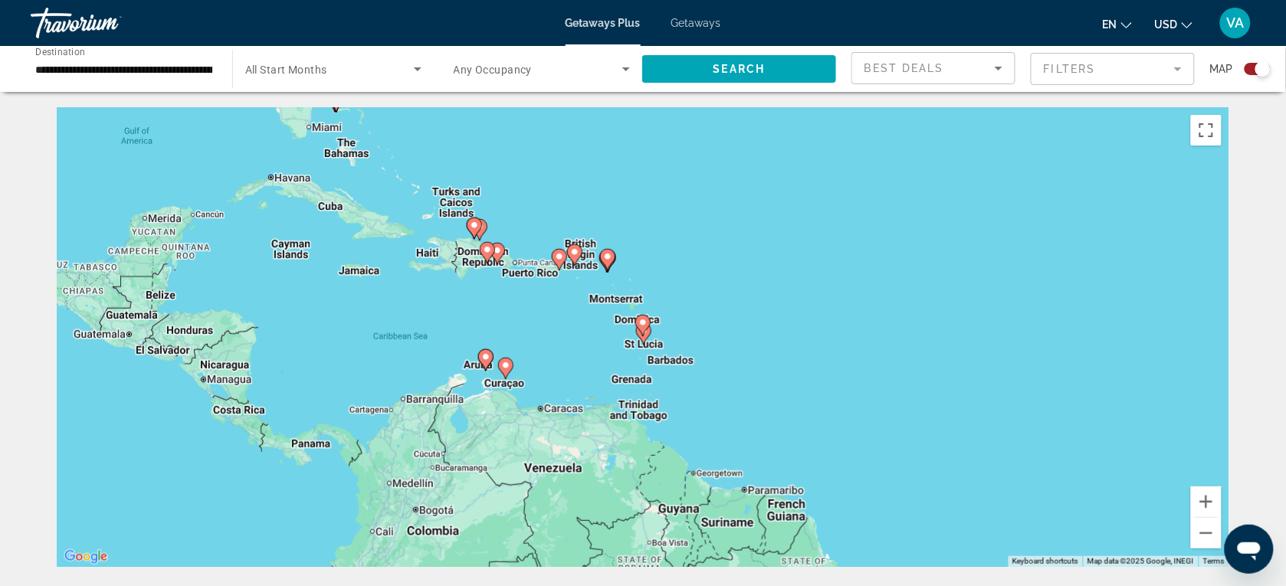
click at [476, 221] on image "Main content" at bounding box center [474, 225] width 9 height 9
type input "**********"
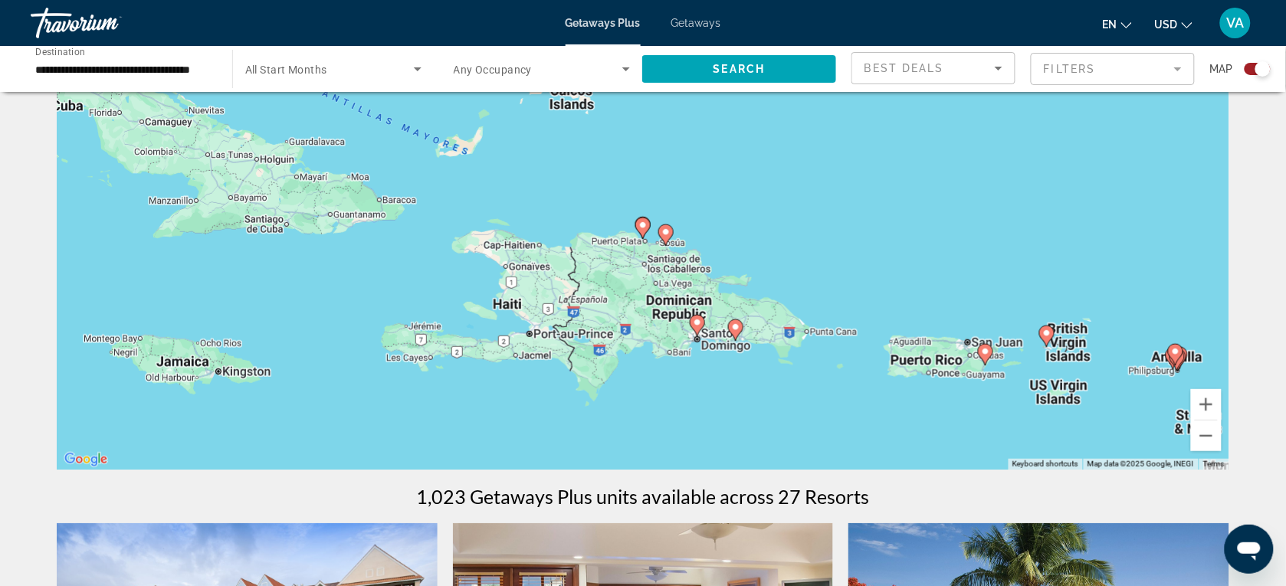
scroll to position [96, 0]
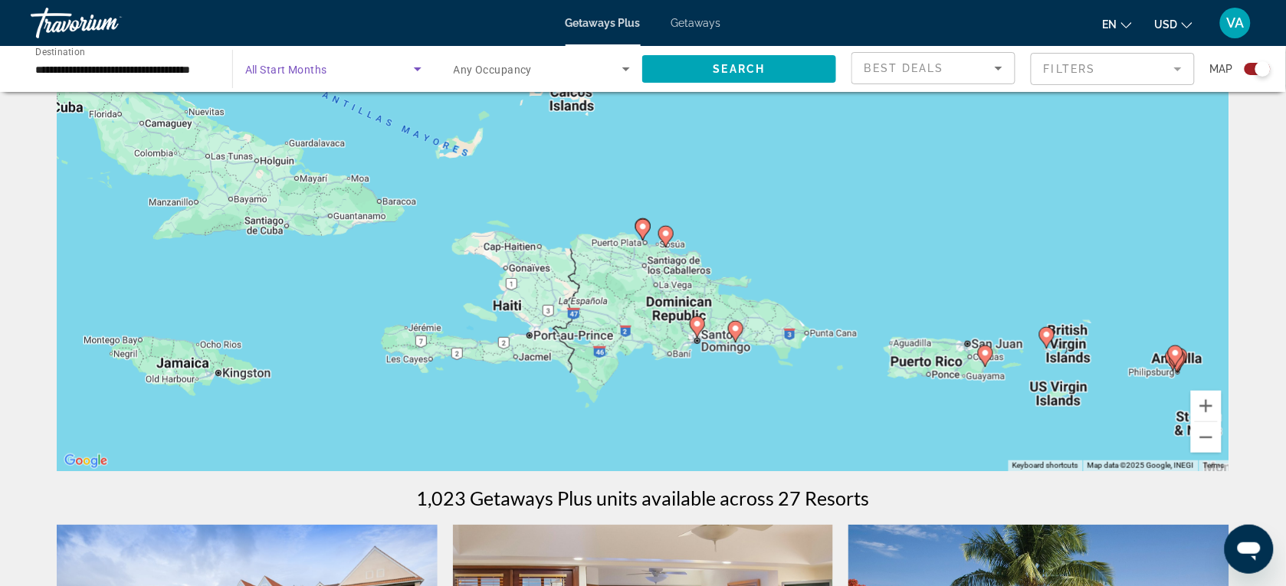
click at [403, 65] on span "Search widget" at bounding box center [329, 69] width 169 height 18
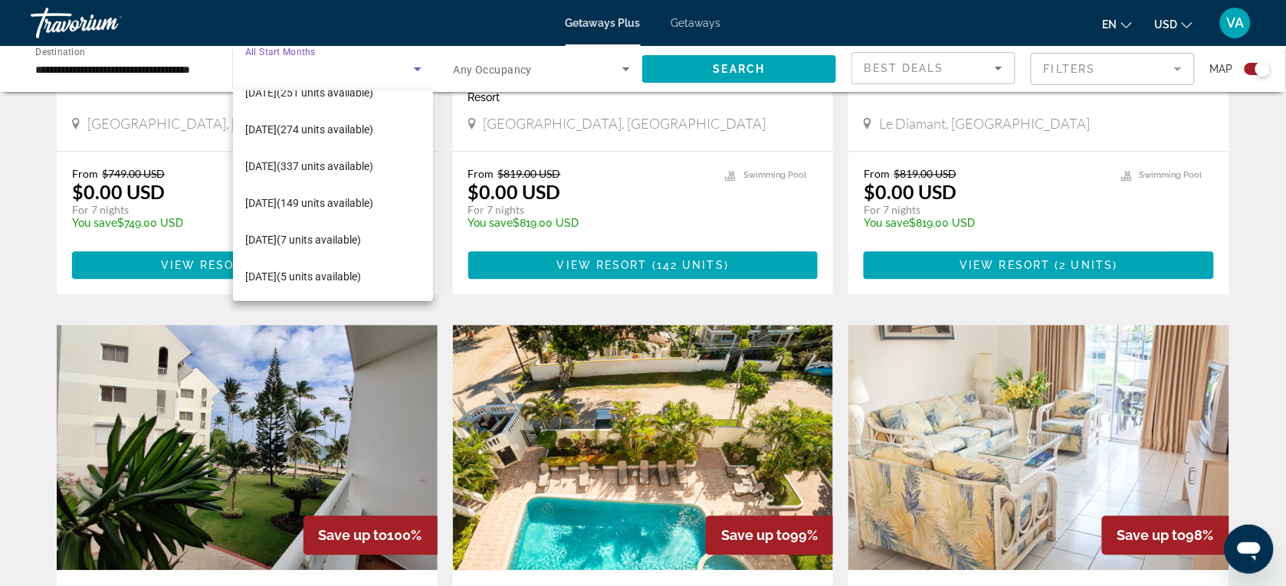
scroll to position [1054, 0]
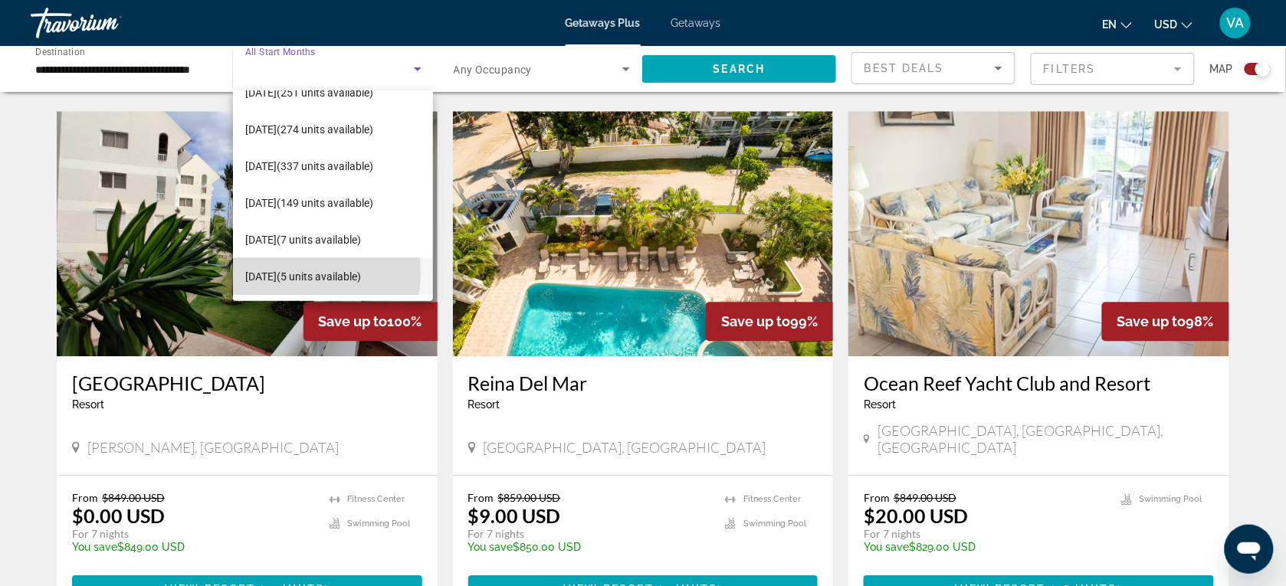
click at [295, 272] on span "[DATE] (5 units available)" at bounding box center [303, 276] width 116 height 18
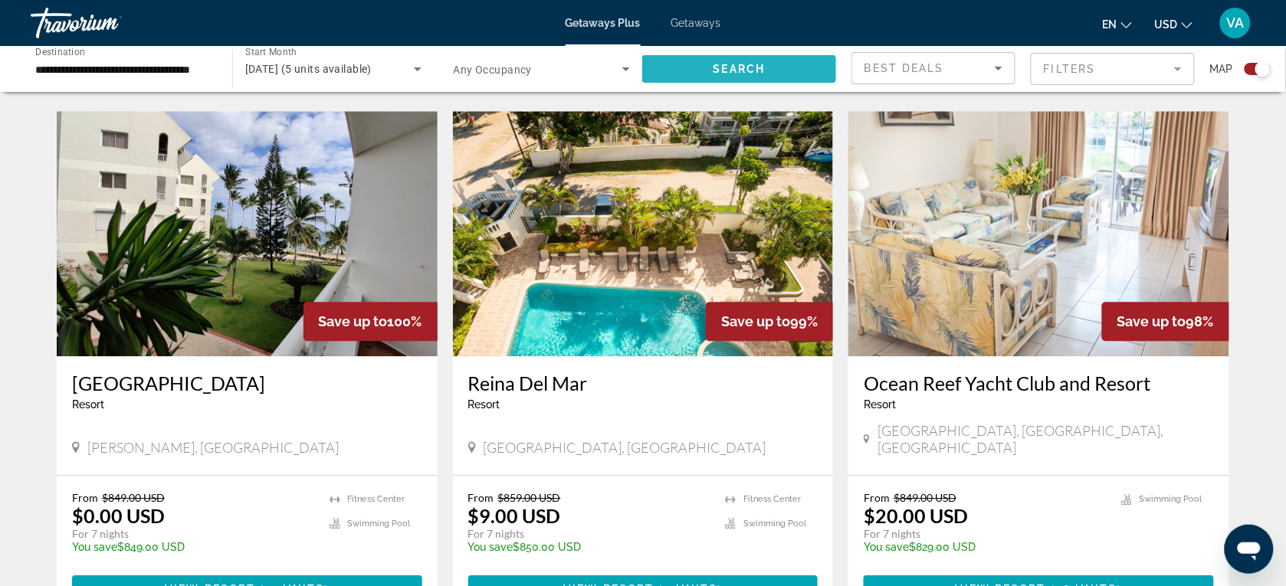
click at [763, 64] on span "Search" at bounding box center [740, 69] width 52 height 12
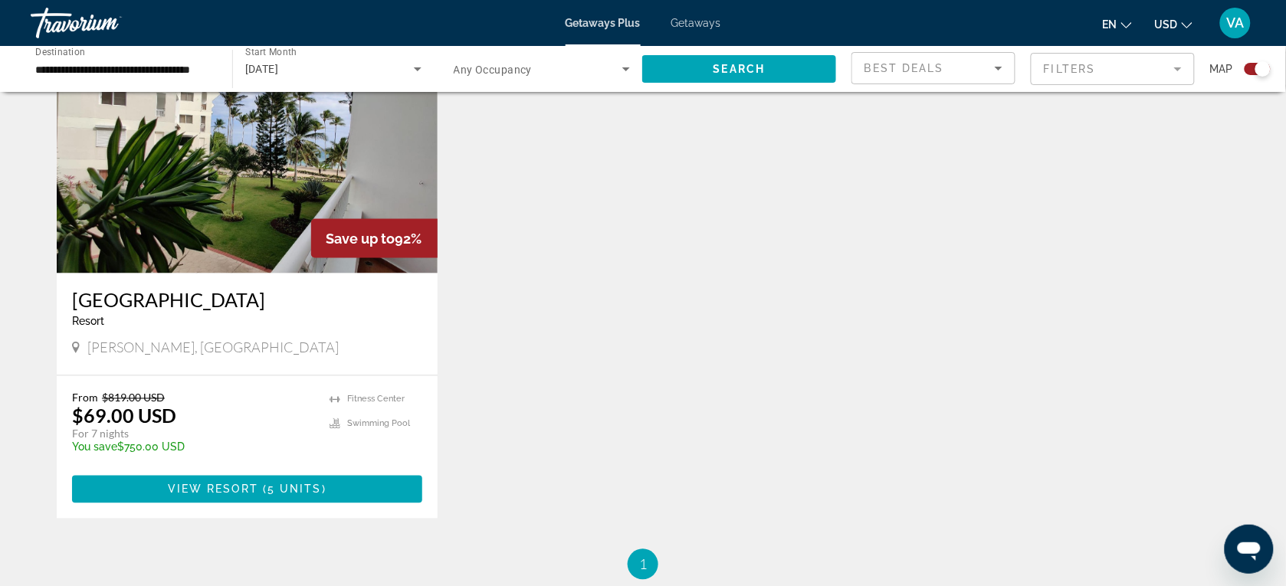
scroll to position [575, 0]
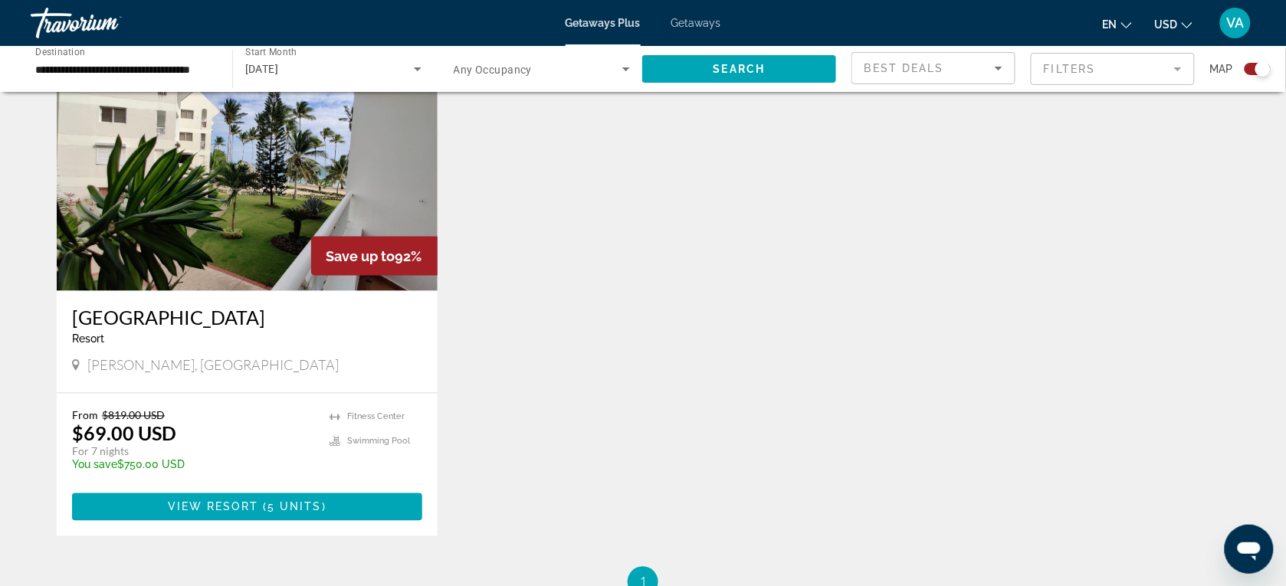
click at [203, 208] on img "Main content" at bounding box center [247, 168] width 381 height 245
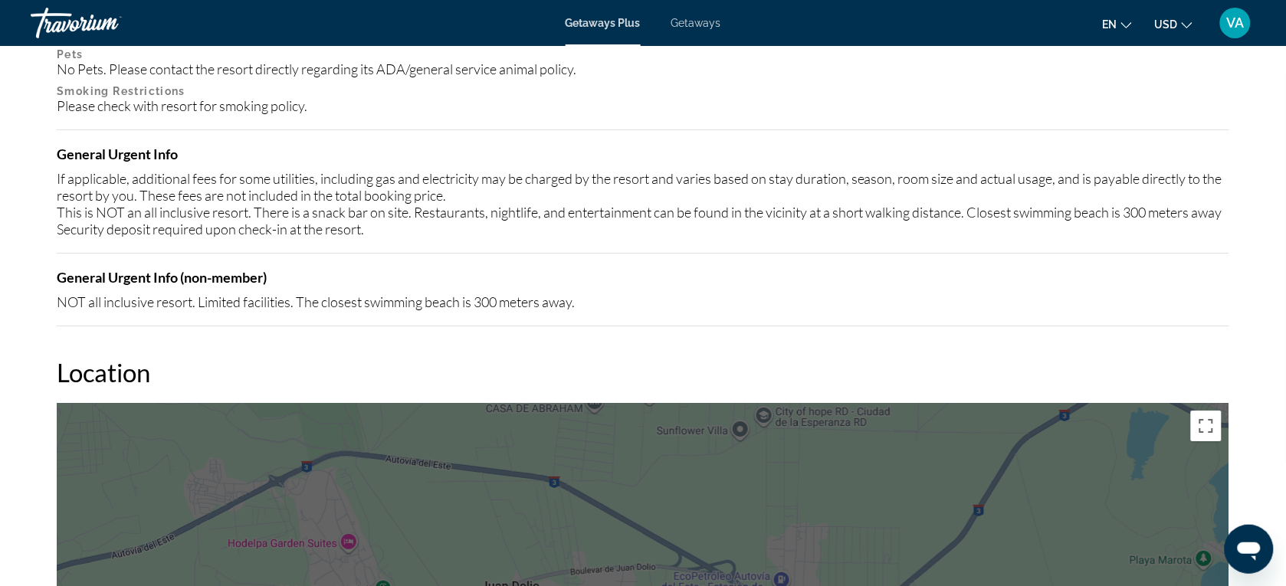
scroll to position [1223, 0]
